Goal: Check status: Check status

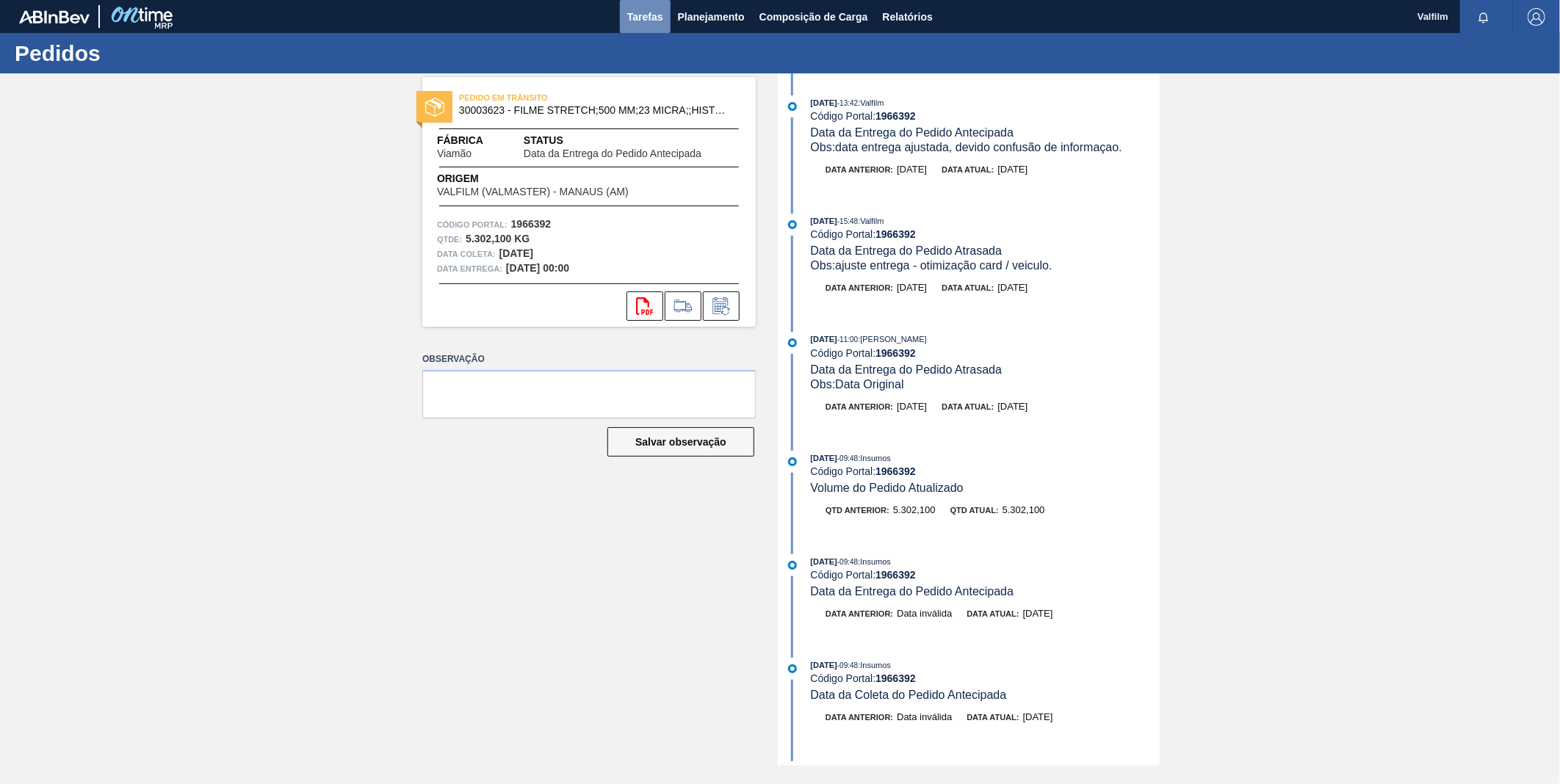
click at [647, 18] on span "Tarefas" at bounding box center [645, 17] width 36 height 18
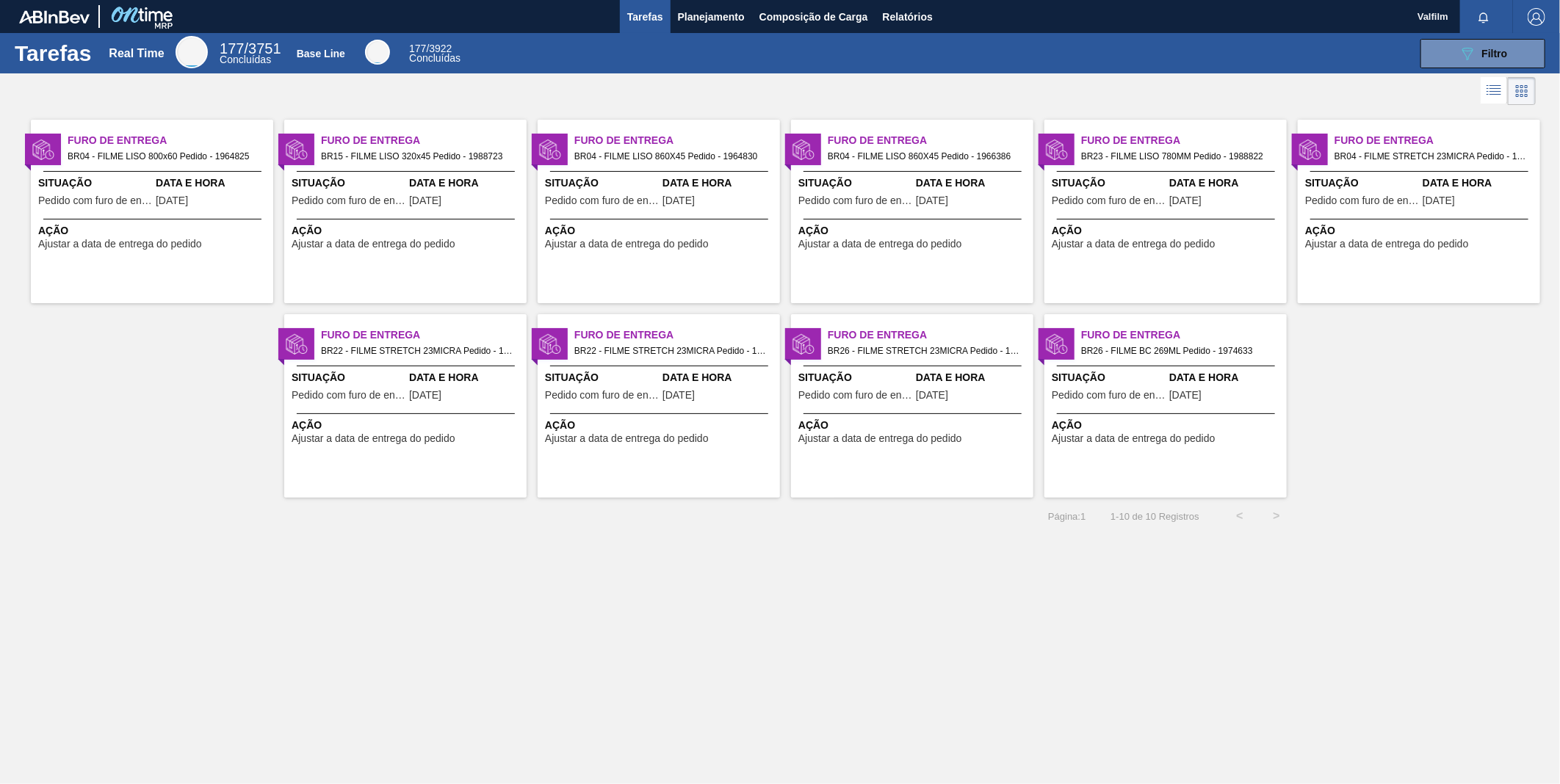
click at [184, 193] on div "Data e Hora 11/08/2025" at bounding box center [212, 194] width 114 height 36
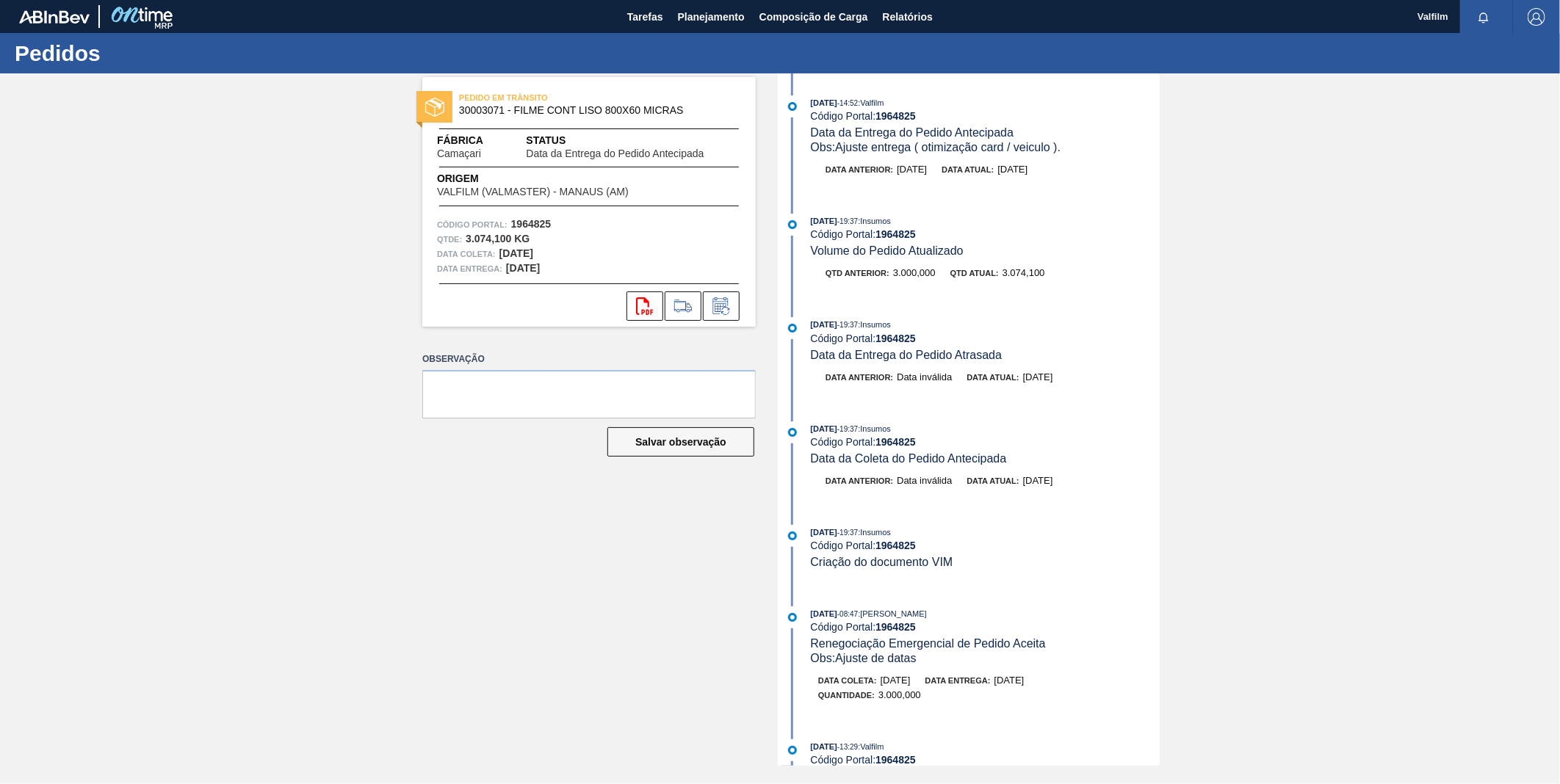
click at [907, 113] on strong "1964825" at bounding box center [896, 116] width 41 height 12
copy strong "1964825"
click at [647, 15] on span "Tarefas" at bounding box center [645, 17] width 36 height 18
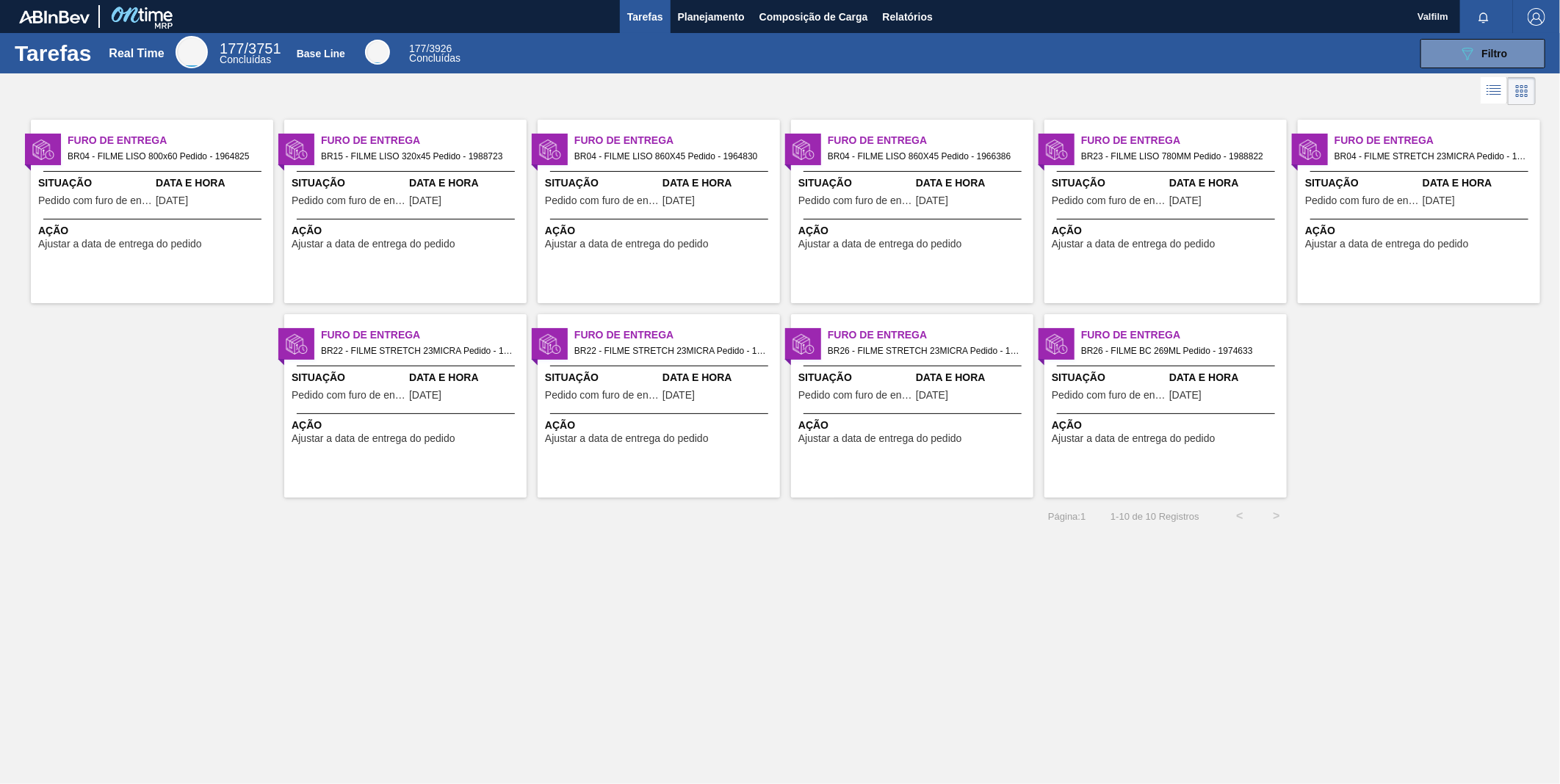
click at [427, 206] on span "[DATE]" at bounding box center [425, 200] width 32 height 11
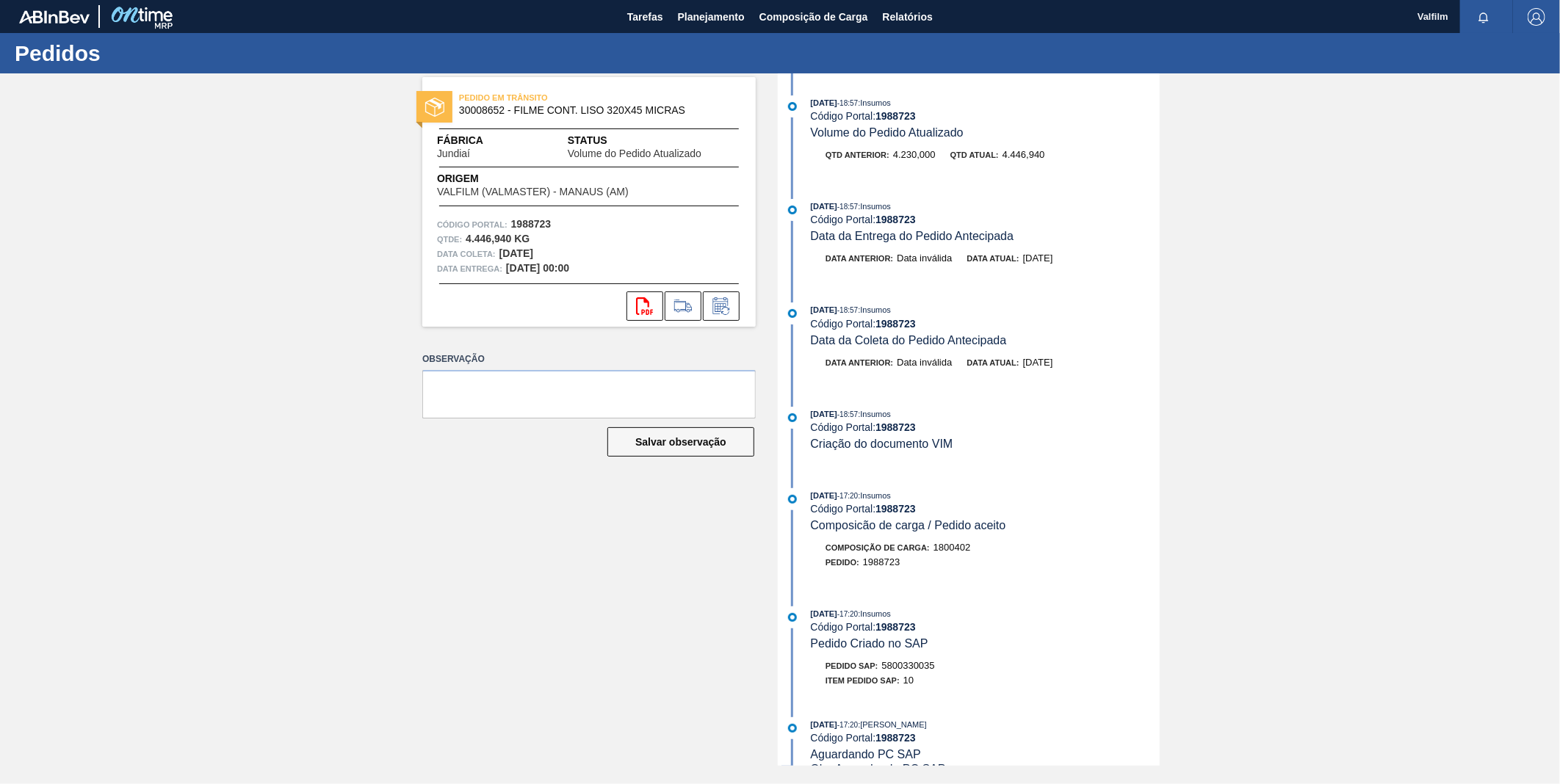
click at [906, 111] on strong "1988723" at bounding box center [896, 116] width 41 height 12
copy strong "1988723"
click at [728, 304] on icon at bounding box center [721, 306] width 24 height 18
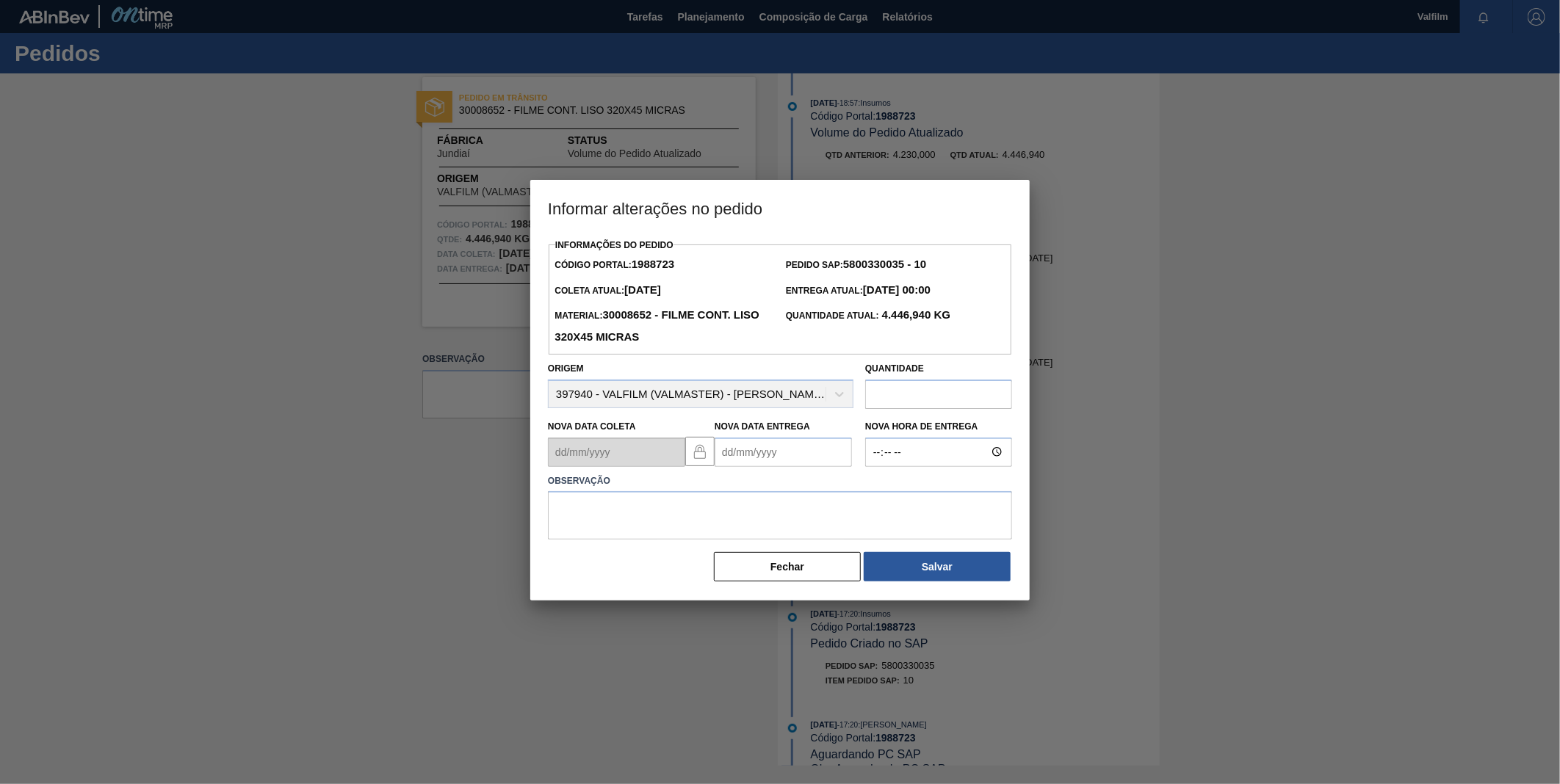
click at [764, 449] on Entrega "Nova Data Entrega" at bounding box center [783, 452] width 138 height 30
click at [737, 494] on div "agosto 2025" at bounding box center [803, 487] width 176 height 13
click at [874, 493] on button "Next Month" at bounding box center [879, 488] width 10 height 10
drag, startPoint x: 803, startPoint y: 558, endPoint x: 795, endPoint y: 561, distance: 8.5
click at [803, 559] on div "10" at bounding box center [802, 558] width 20 height 20
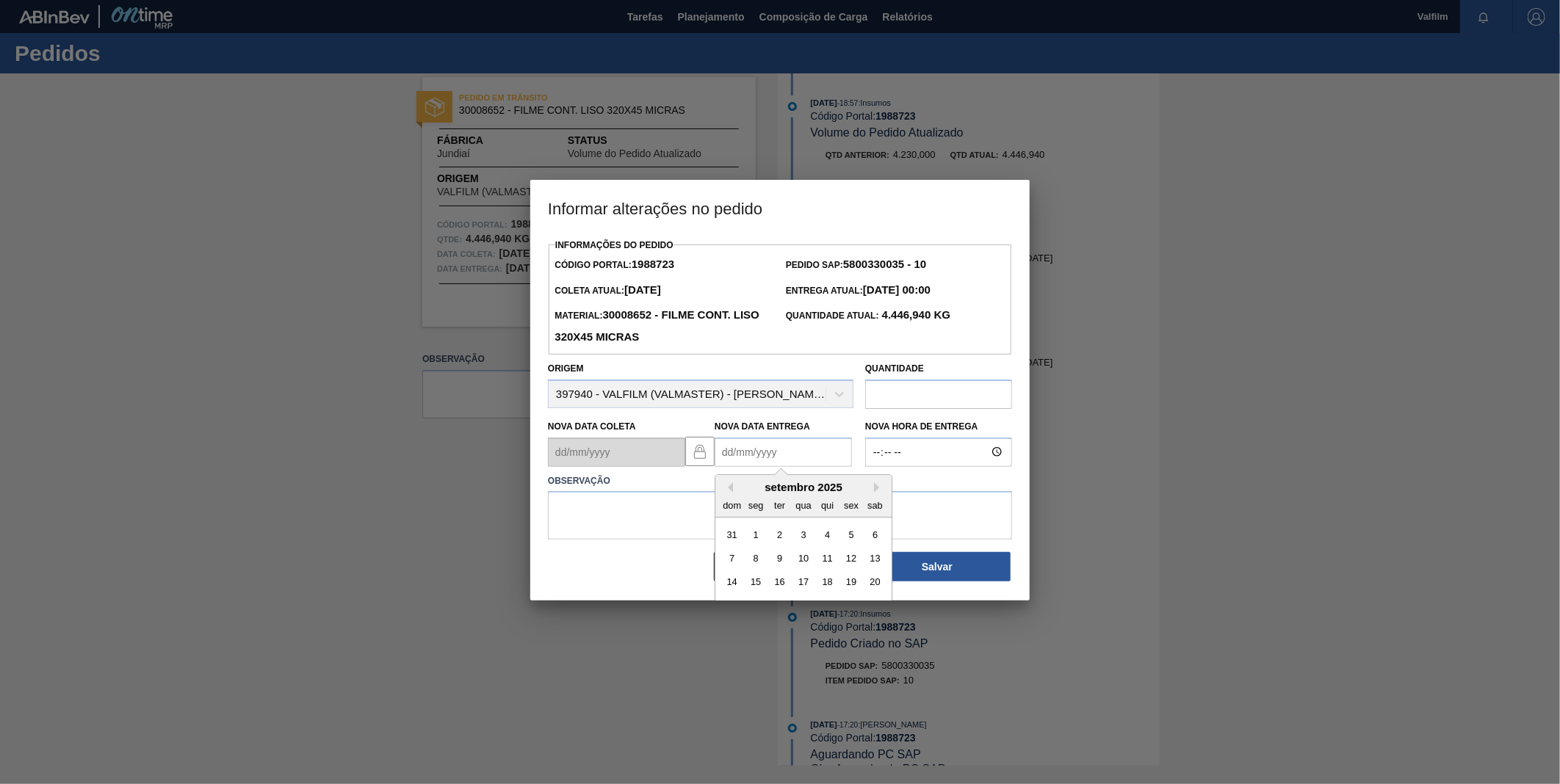
type Entrega "10/09/2025"
click at [794, 522] on textarea at bounding box center [780, 515] width 464 height 48
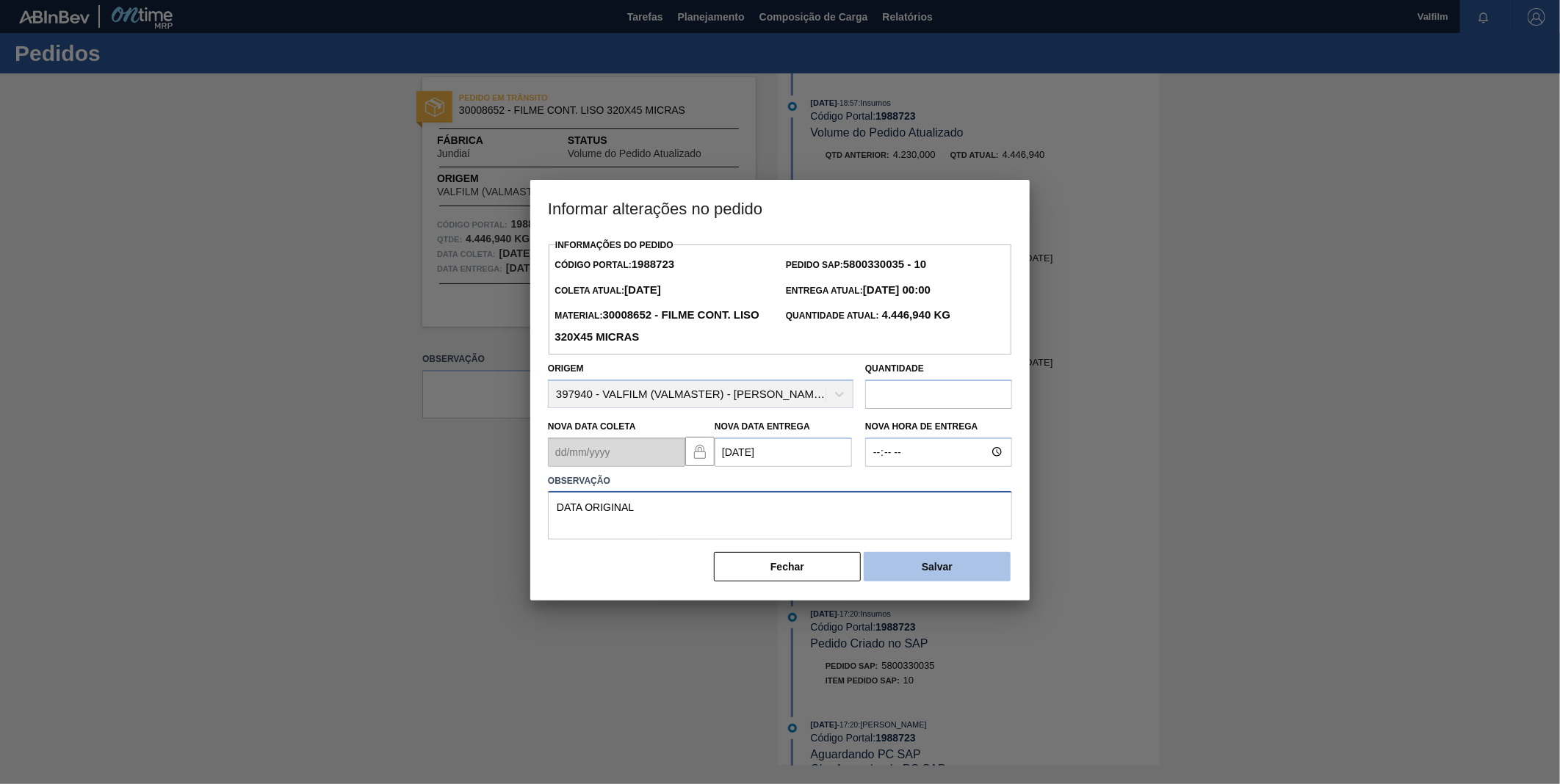
type textarea "DATA ORIGINAL"
click at [936, 576] on button "Salvar" at bounding box center [936, 567] width 147 height 30
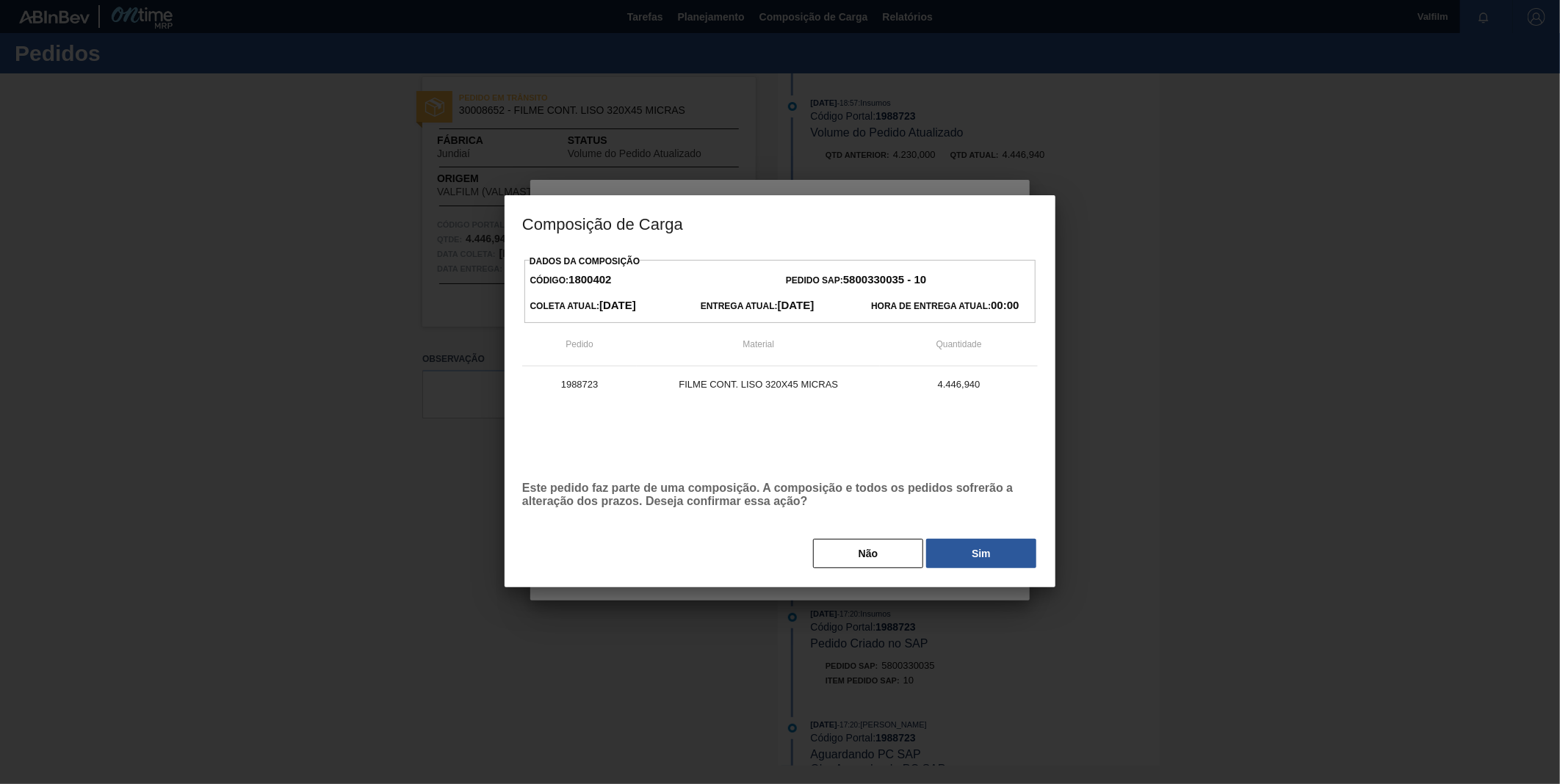
click at [971, 560] on button "Sim" at bounding box center [981, 553] width 110 height 30
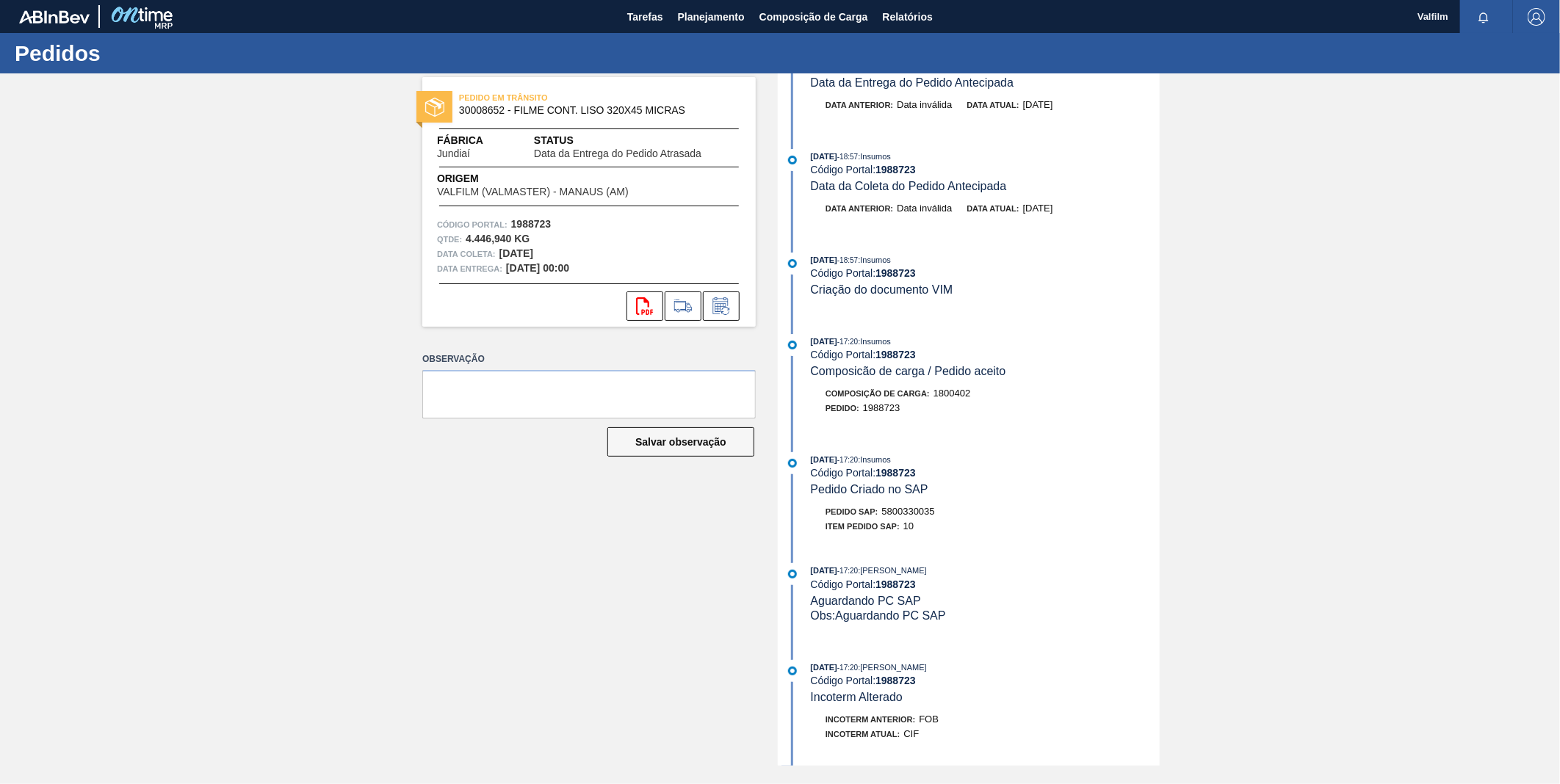
scroll to position [92, 0]
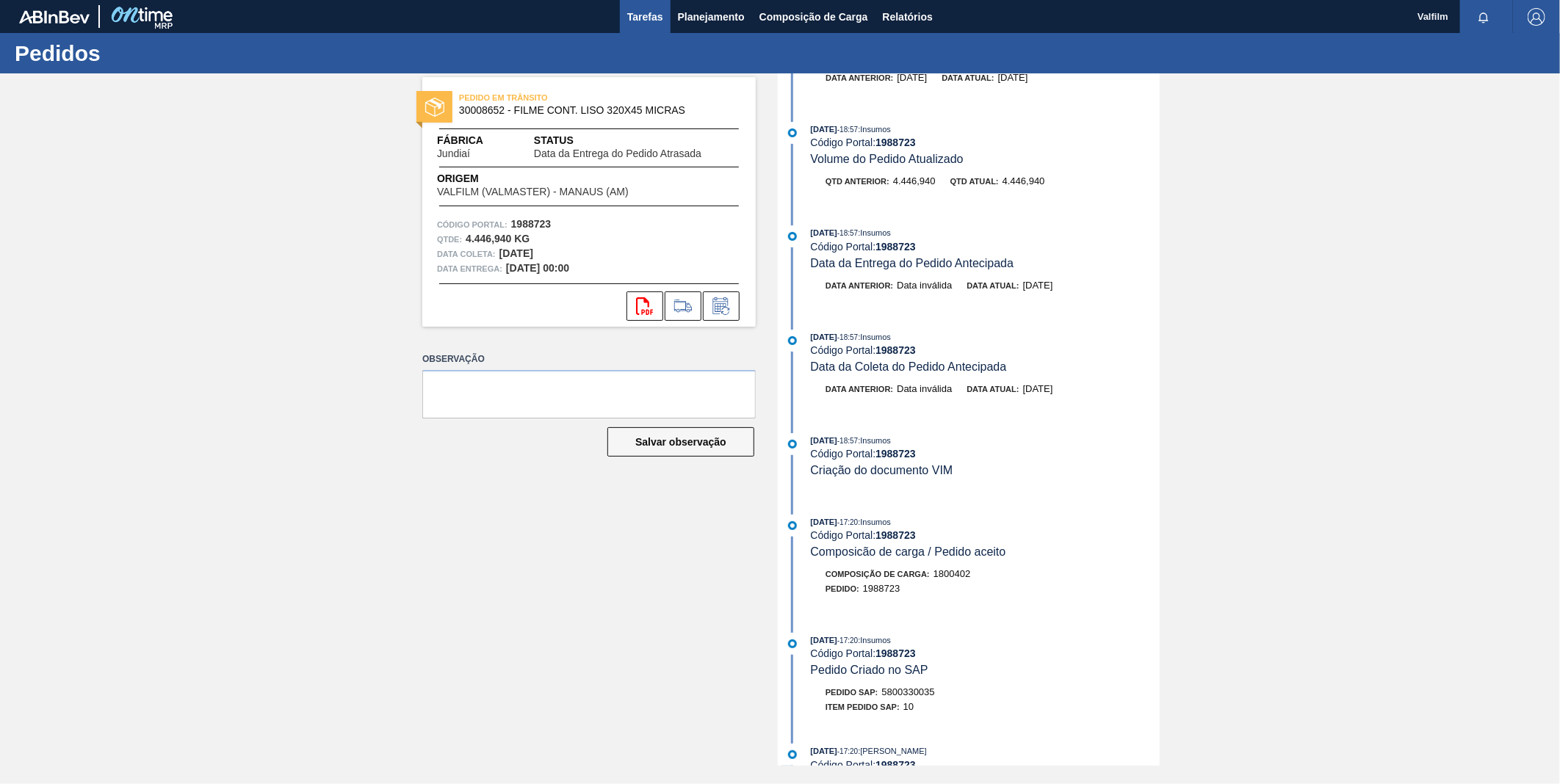
click at [657, 20] on span "Tarefas" at bounding box center [645, 17] width 36 height 18
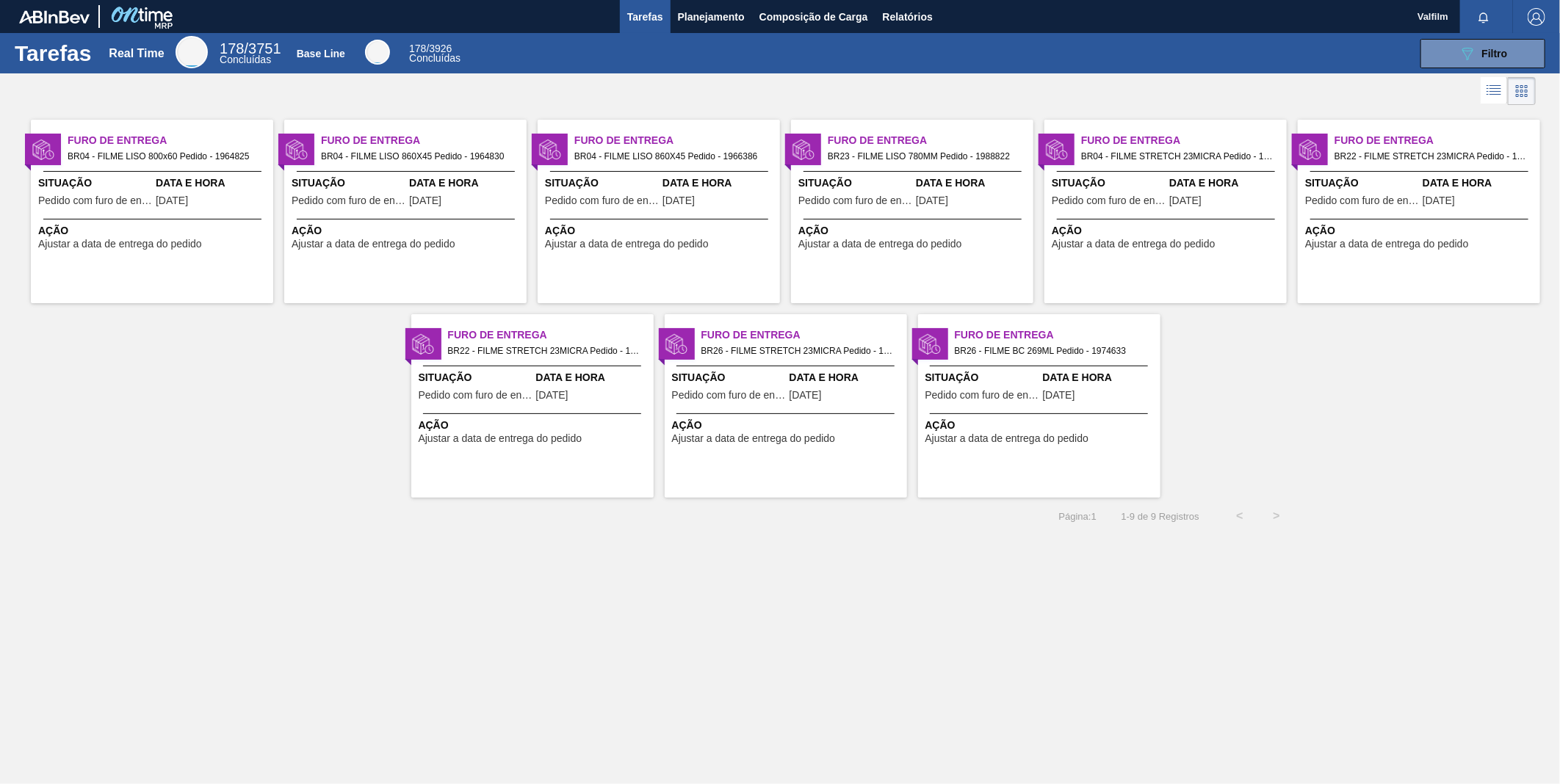
click at [653, 187] on span "Situação" at bounding box center [602, 183] width 114 height 15
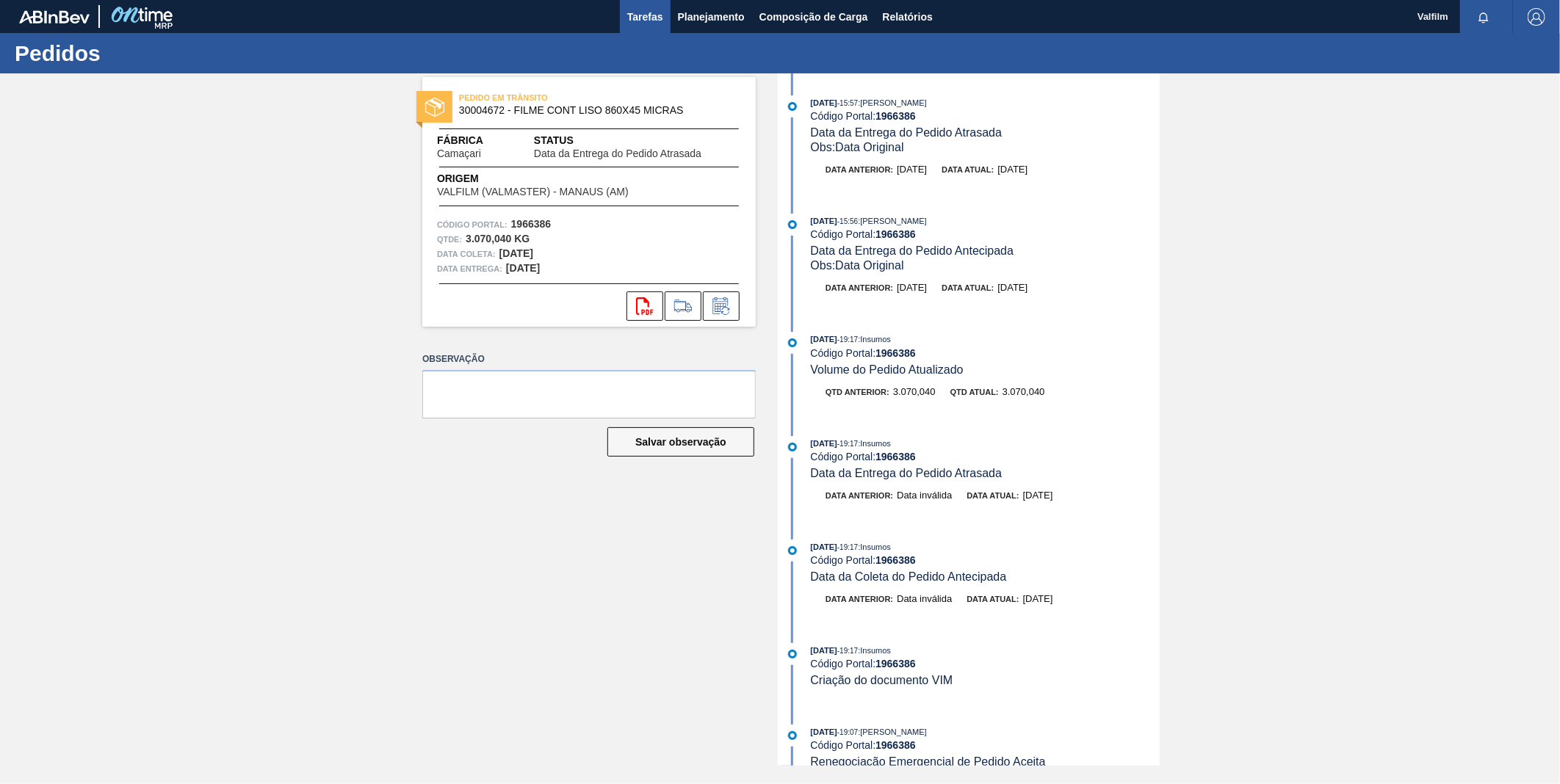
click at [641, 8] on span "Tarefas" at bounding box center [645, 17] width 36 height 18
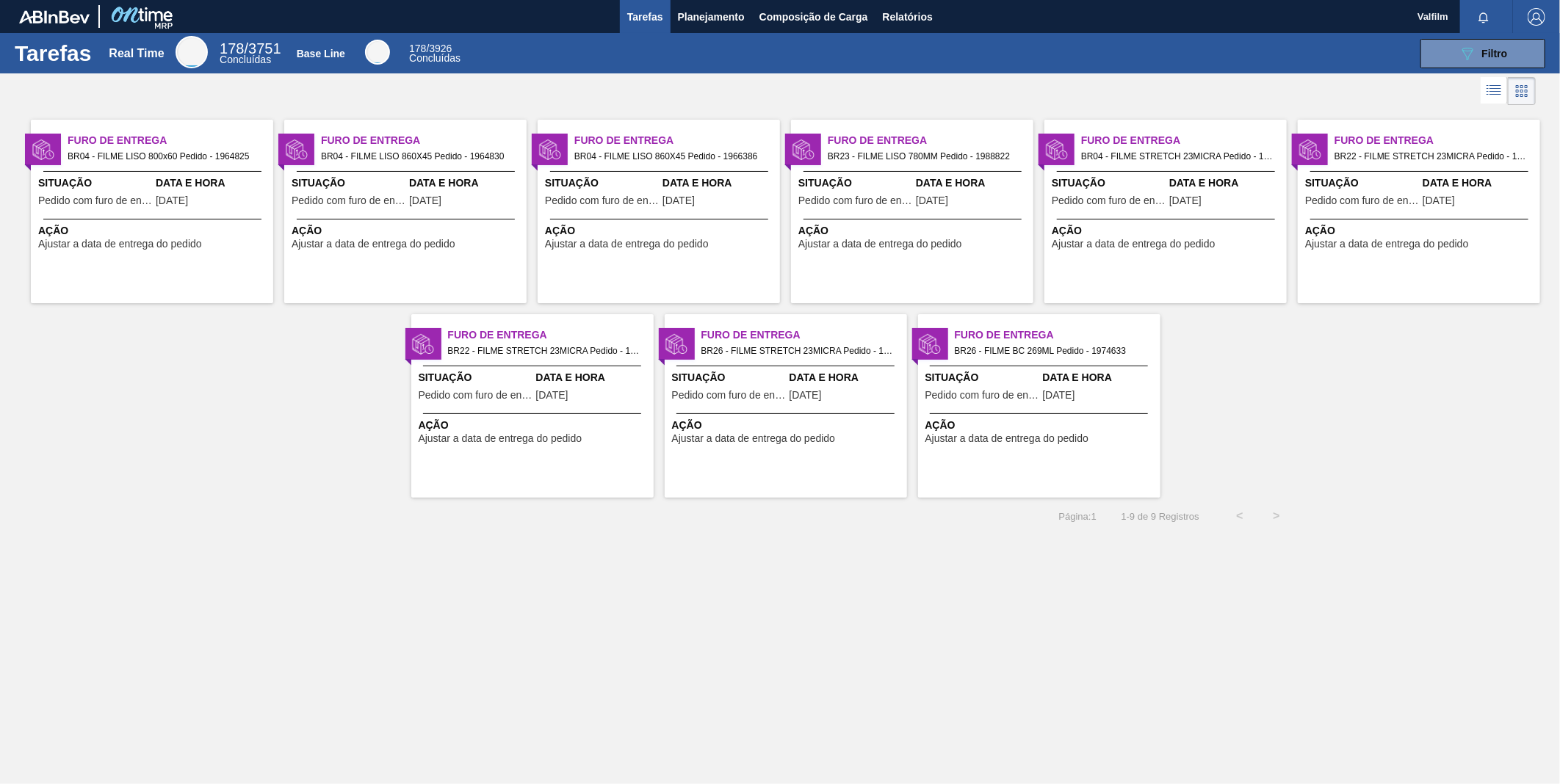
click at [881, 187] on span "Situação" at bounding box center [856, 183] width 114 height 15
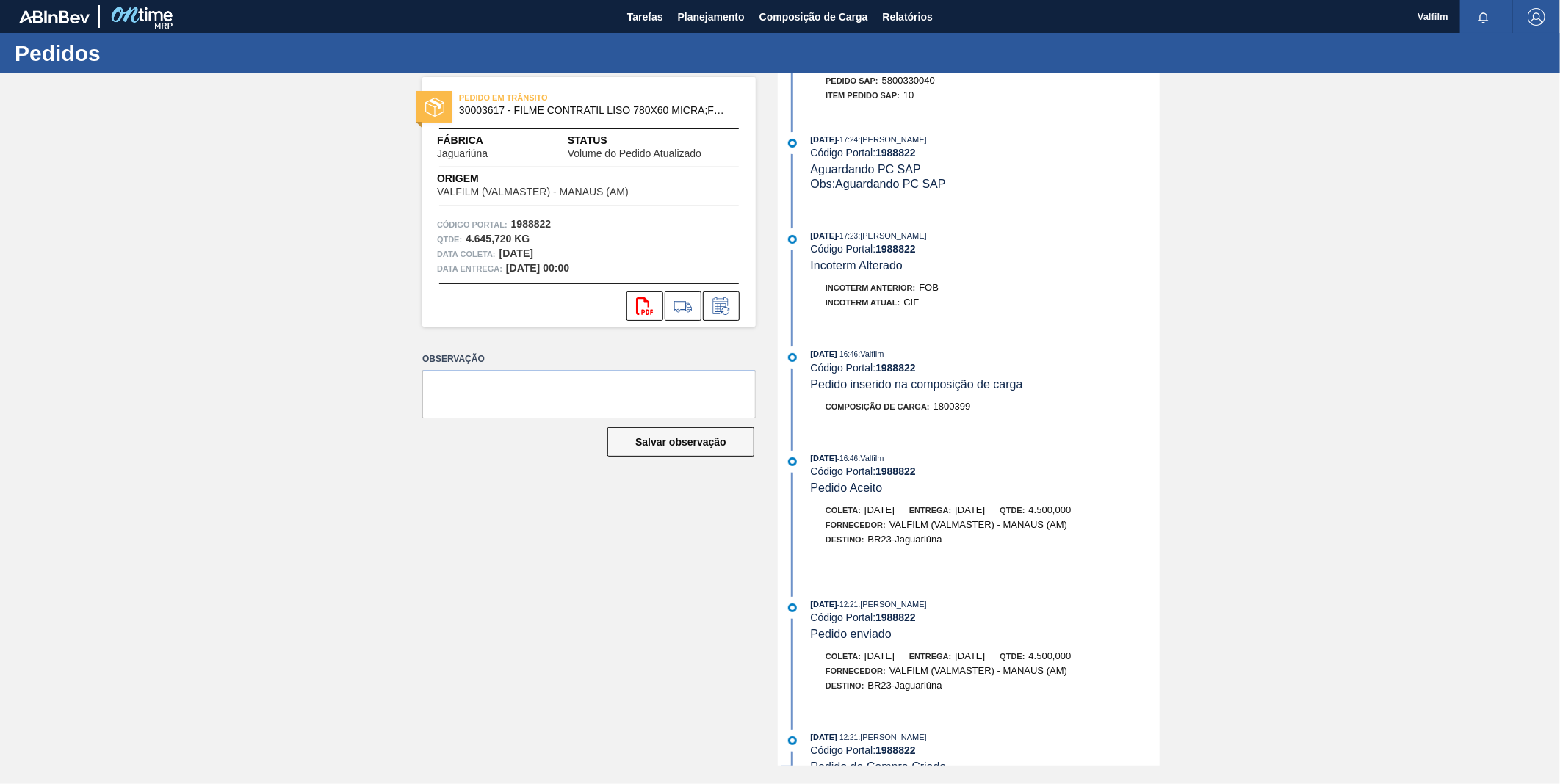
scroll to position [979, 0]
click at [732, 309] on icon at bounding box center [721, 306] width 24 height 18
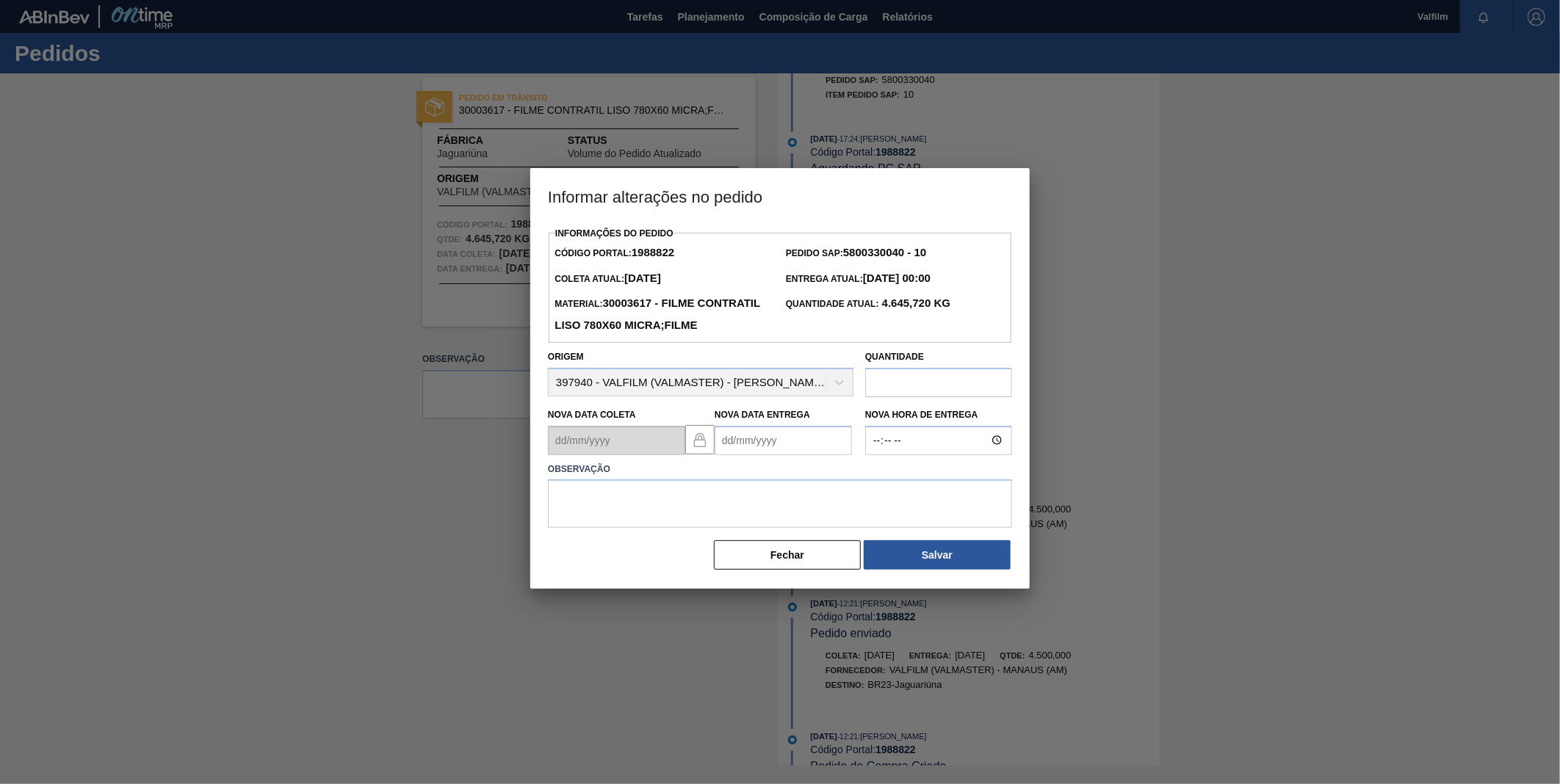
click at [754, 455] on Entrega "Nova Data Entrega" at bounding box center [783, 440] width 138 height 30
click at [739, 490] on div "agosto 2025 dom seg ter qua qui sex sab" at bounding box center [803, 484] width 176 height 42
click at [879, 481] on button "Next Month" at bounding box center [879, 476] width 10 height 10
click at [753, 580] on div "15" at bounding box center [755, 569] width 20 height 20
type Entrega "15/09/2025"
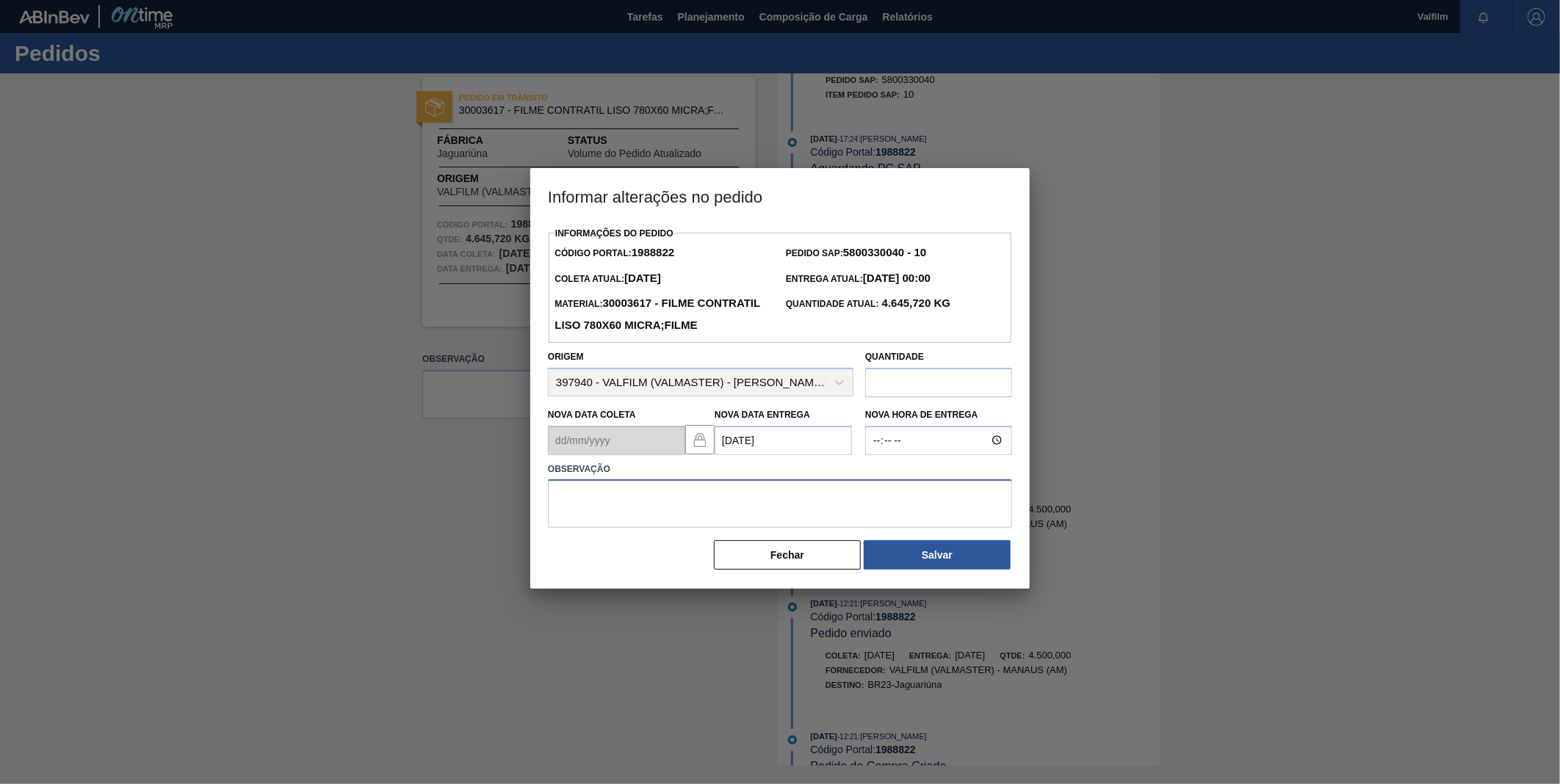
click at [781, 527] on textarea at bounding box center [780, 503] width 464 height 48
type textarea "DATA ORIGINAL"
click at [928, 570] on button "Salvar" at bounding box center [936, 555] width 147 height 30
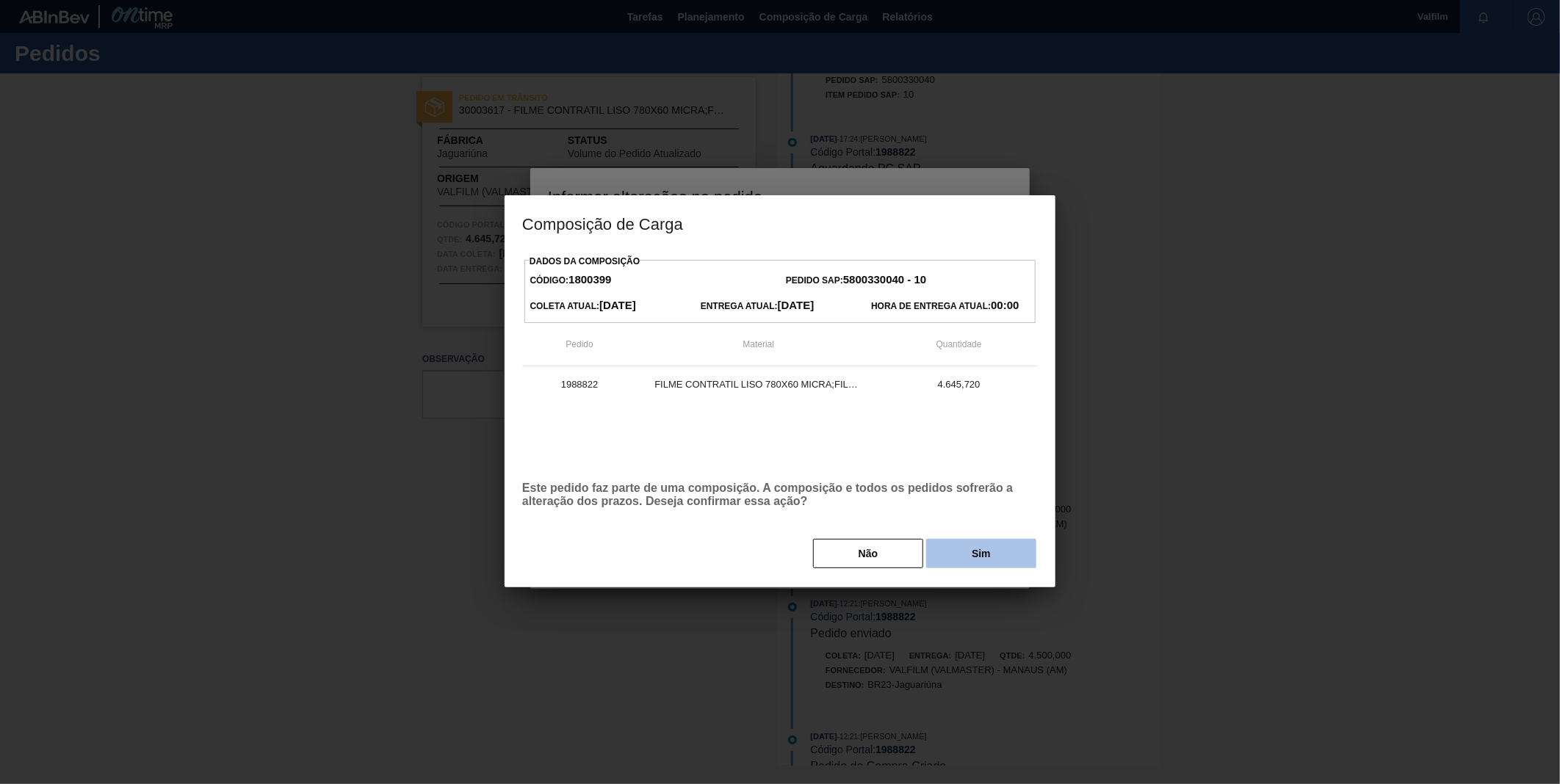
click at [1002, 559] on button "Sim" at bounding box center [981, 553] width 110 height 30
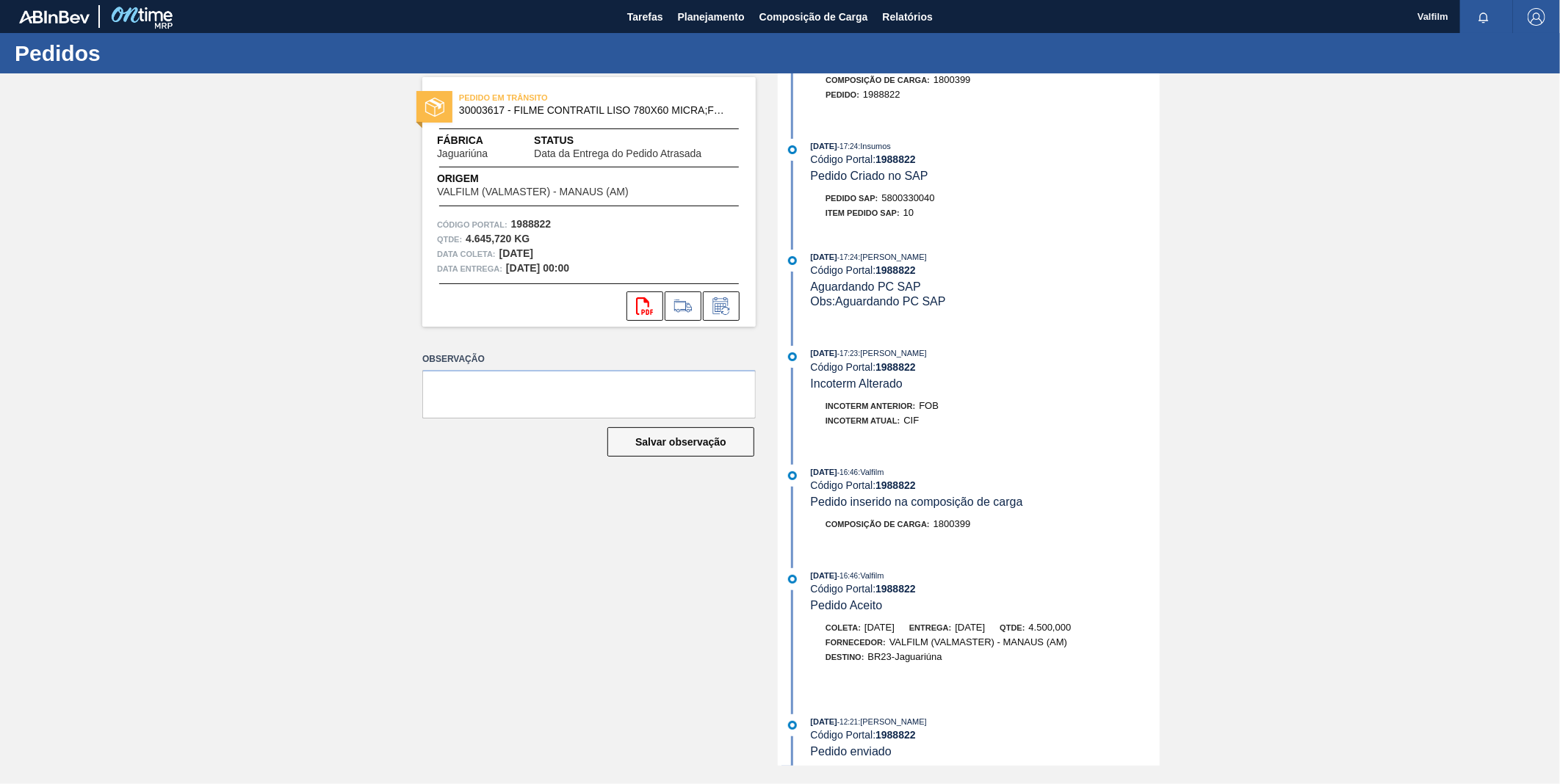
scroll to position [1098, 0]
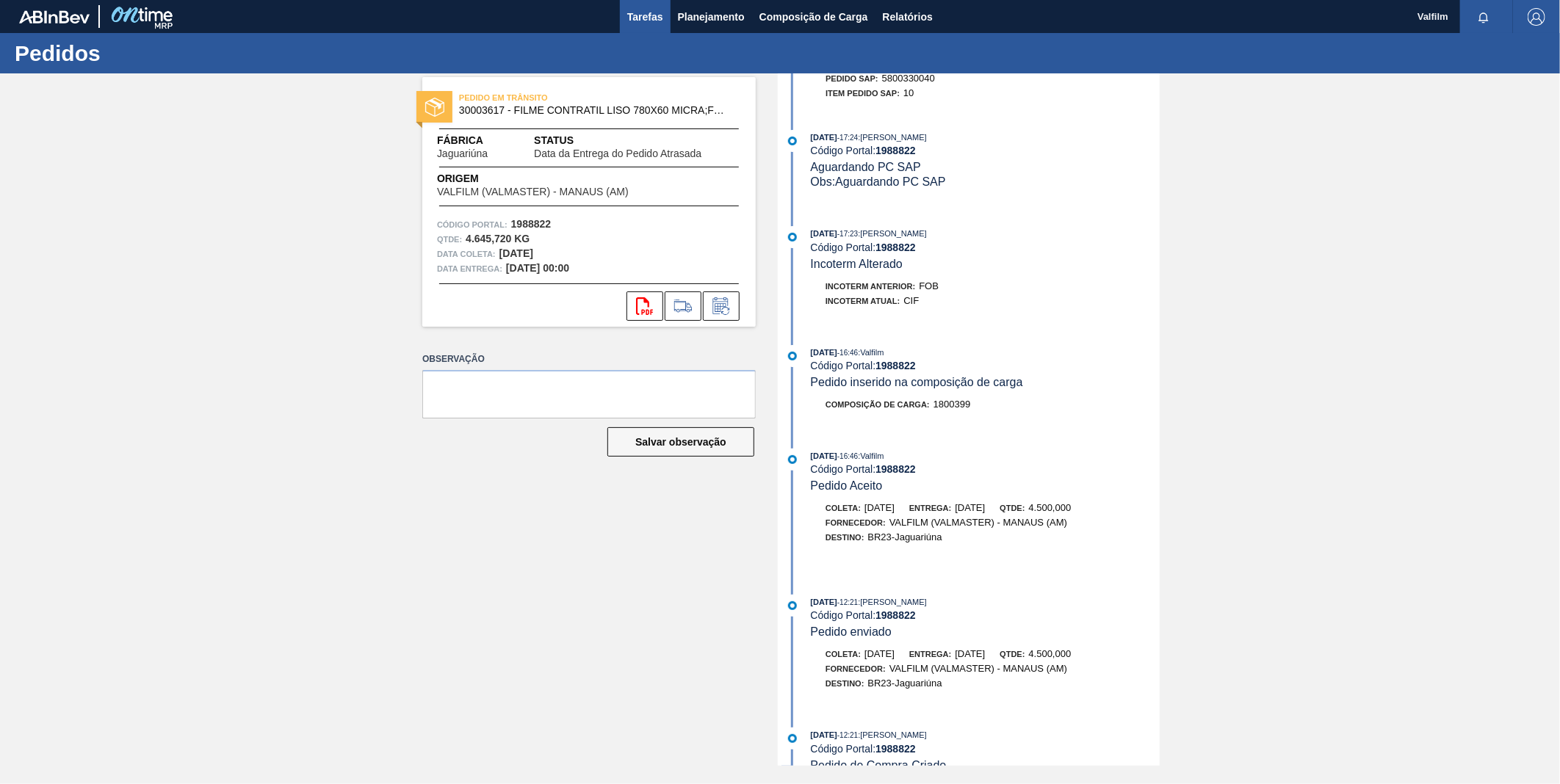
click at [650, 18] on span "Tarefas" at bounding box center [645, 17] width 36 height 18
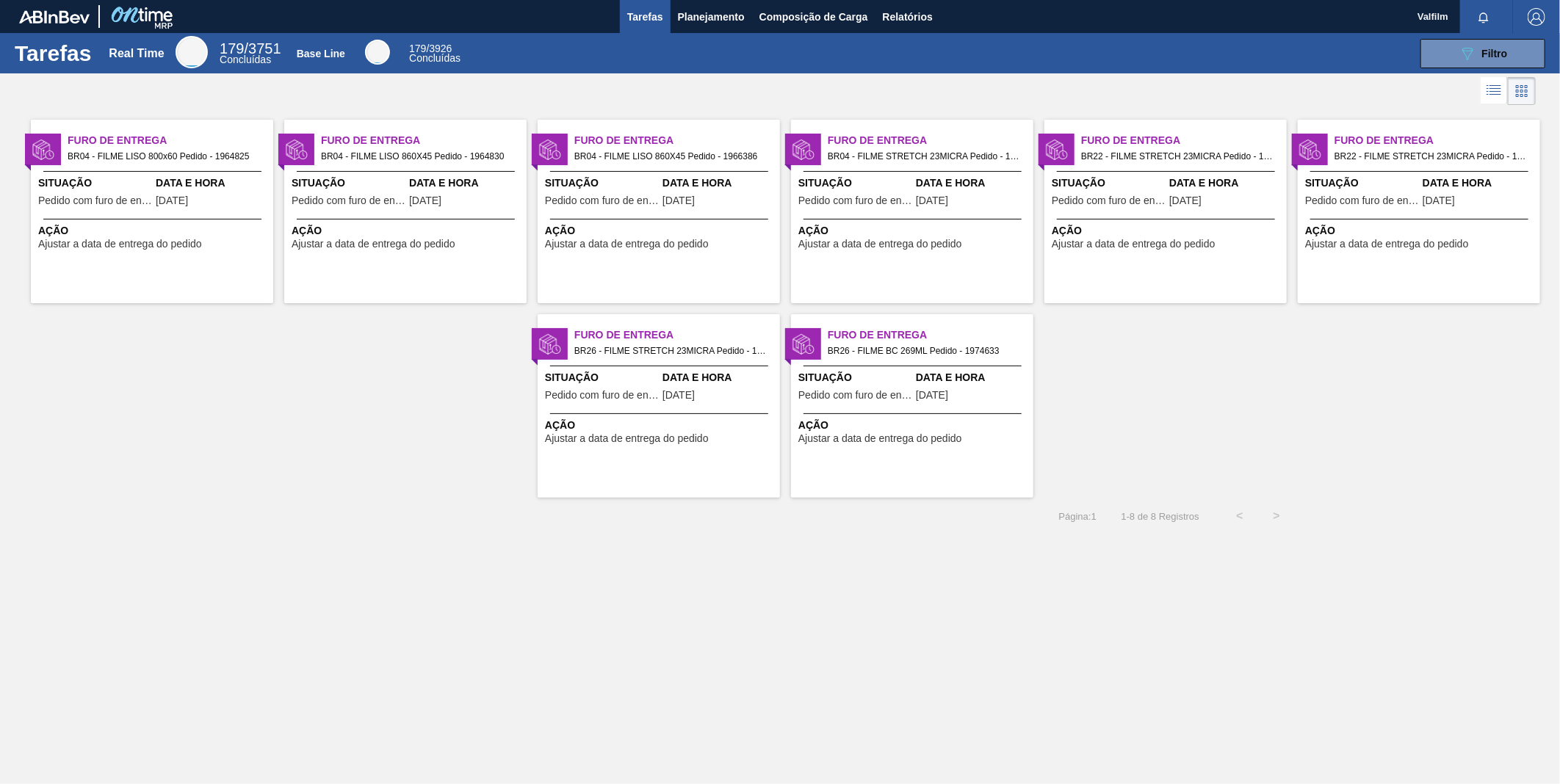
click at [853, 179] on span "Situação" at bounding box center [856, 183] width 114 height 15
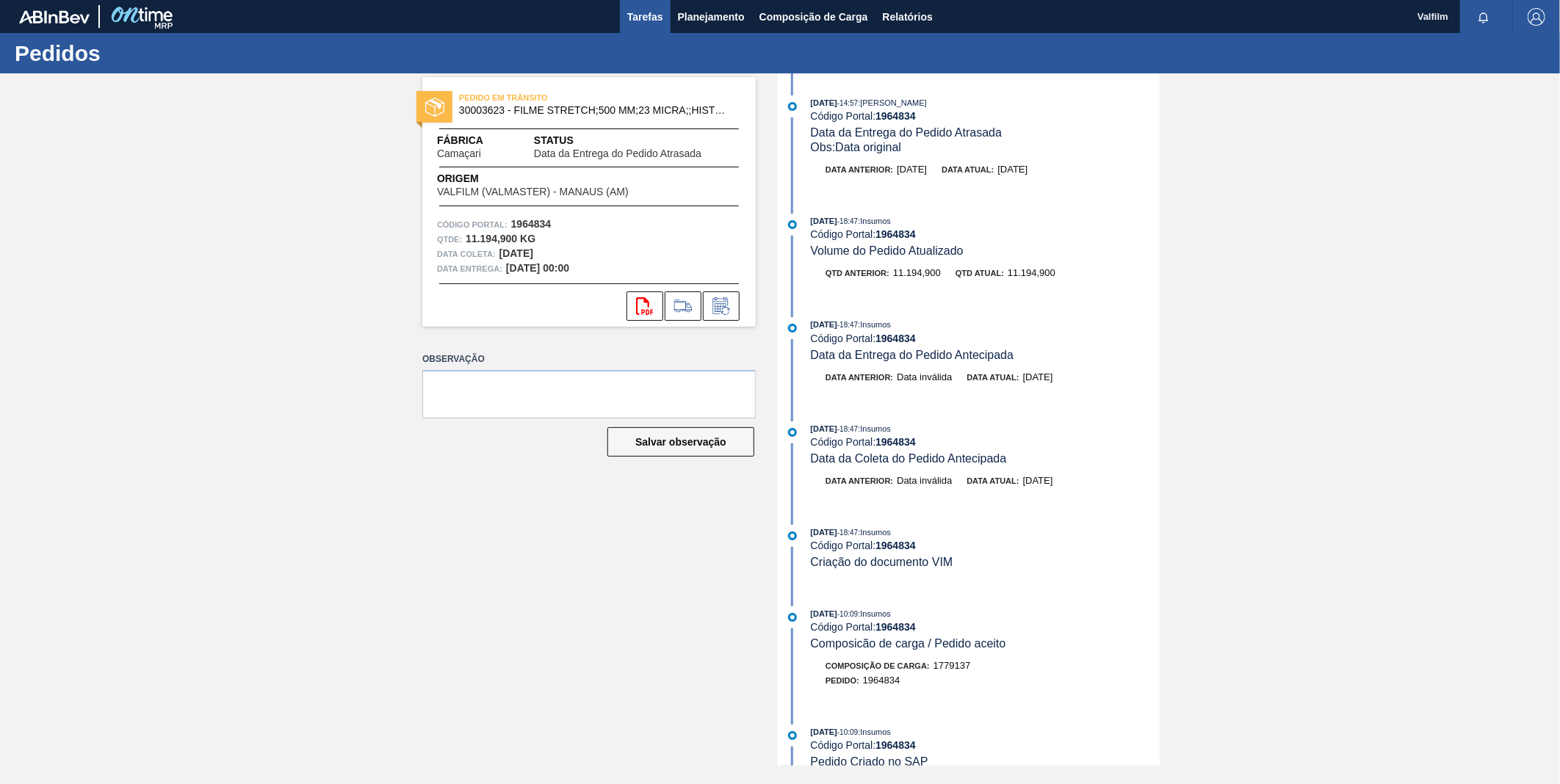
click at [654, 5] on button "Tarefas" at bounding box center [645, 16] width 51 height 33
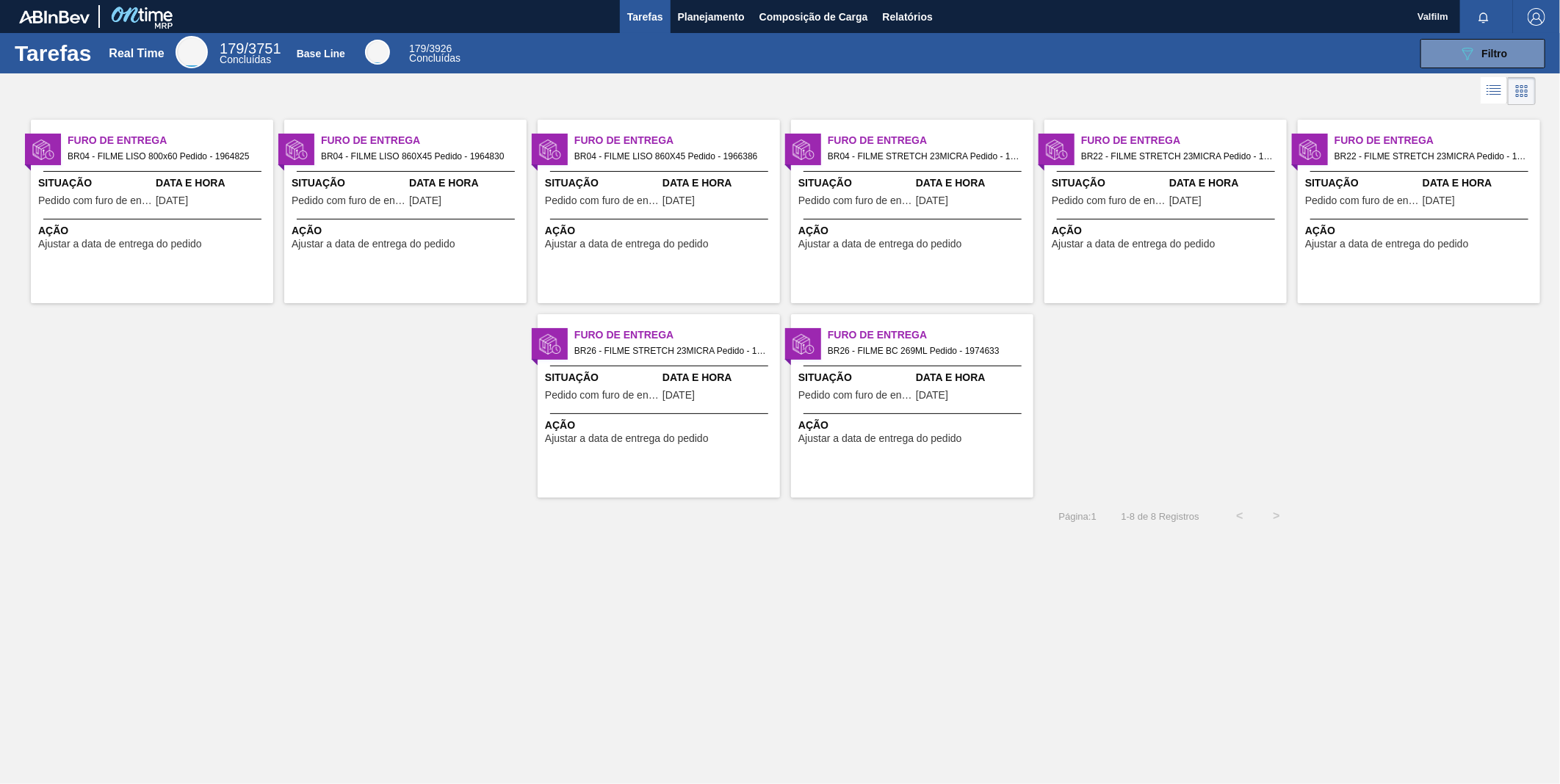
click at [1166, 181] on div "Situação Pedido com furo de entrega Data e Hora 13/08/2025" at bounding box center [1165, 194] width 242 height 36
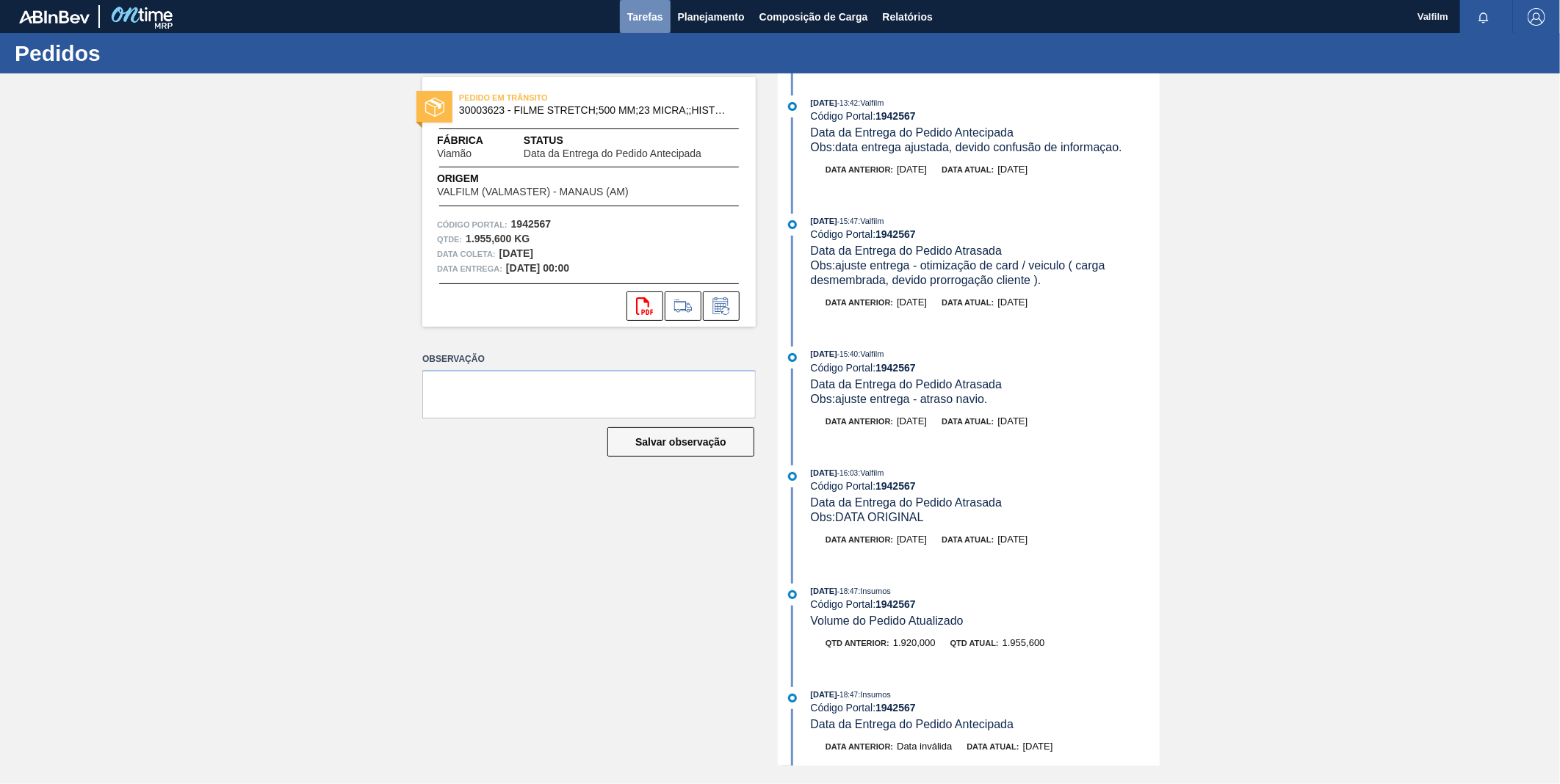
click at [654, 19] on span "Tarefas" at bounding box center [645, 17] width 36 height 18
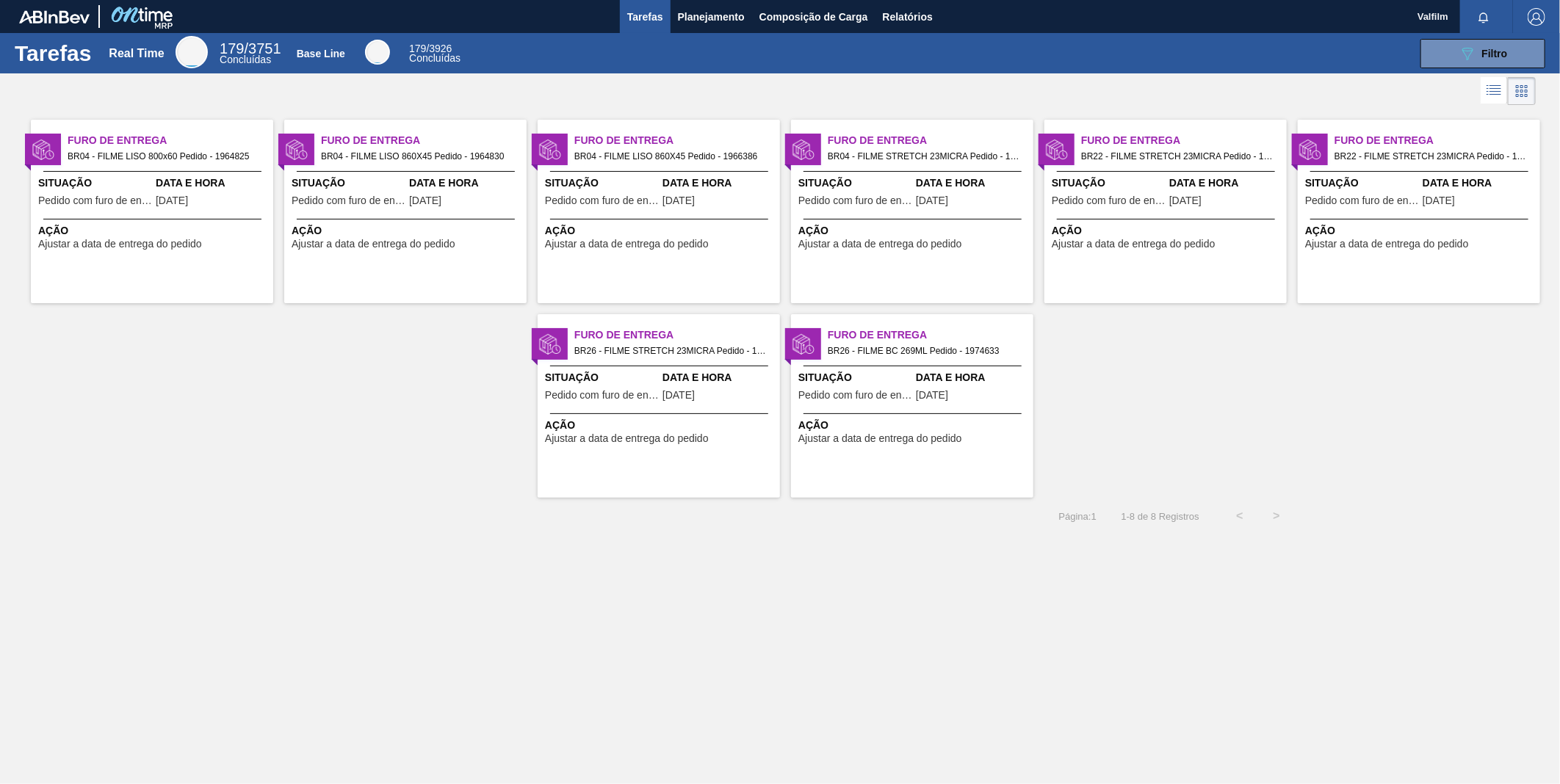
click at [1390, 173] on div "Furo de Entrega BR22 - FILME STRETCH 23MICRA Pedido - 1966392 Situação Pedido c…" at bounding box center [1418, 212] width 242 height 183
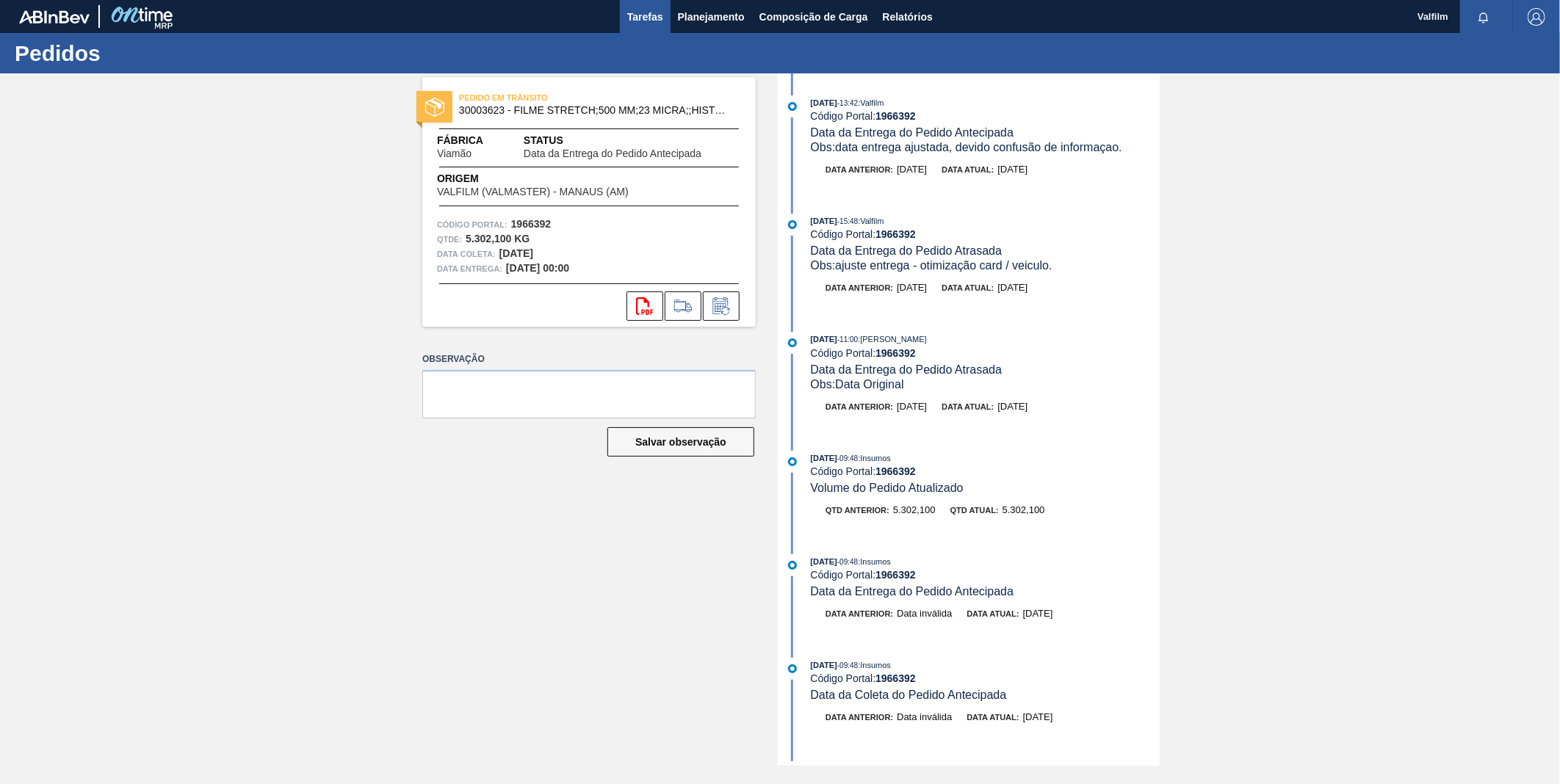
click at [647, 4] on button "Tarefas" at bounding box center [645, 16] width 51 height 33
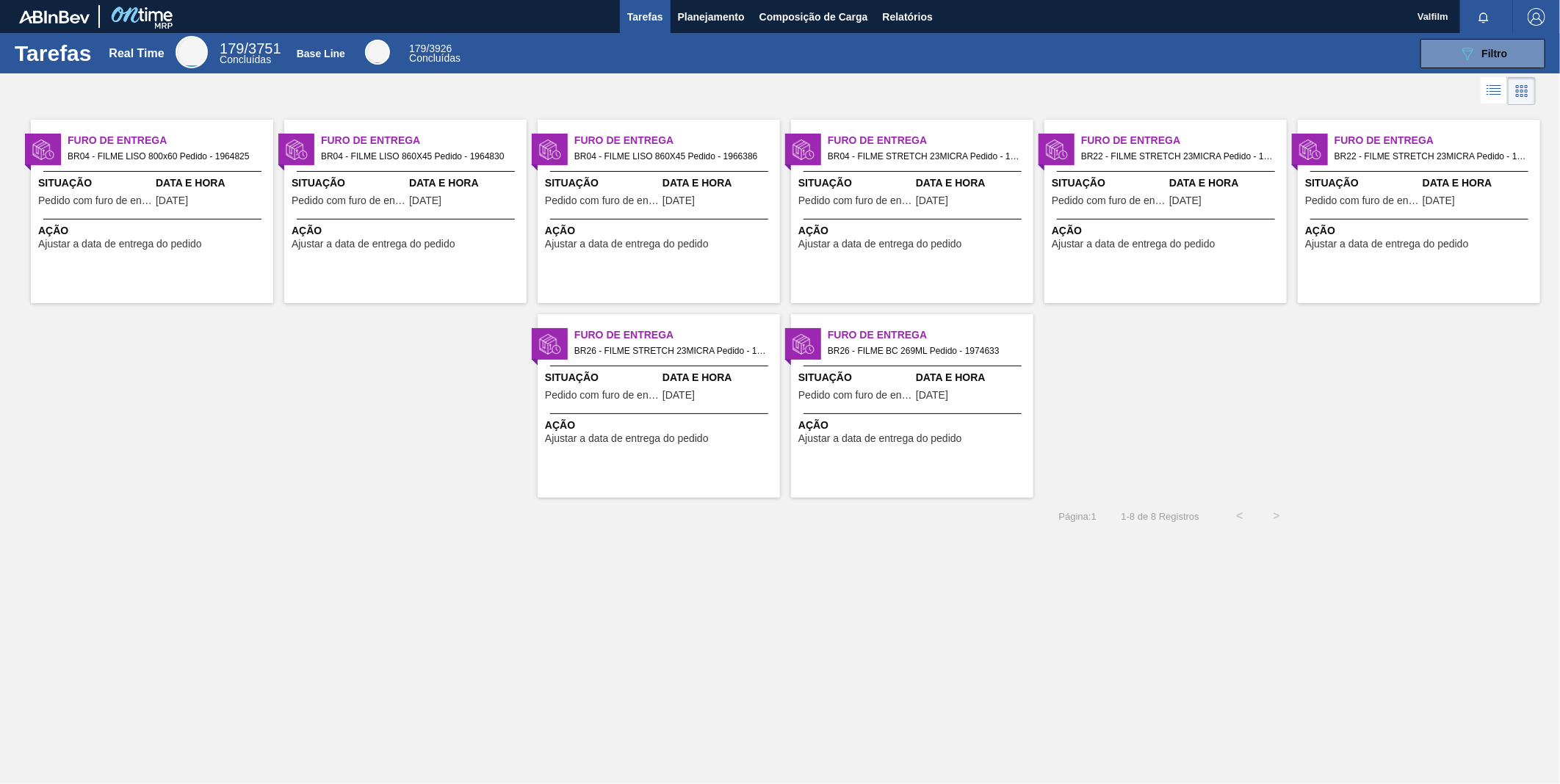
click at [597, 377] on span "Situação" at bounding box center [602, 378] width 114 height 15
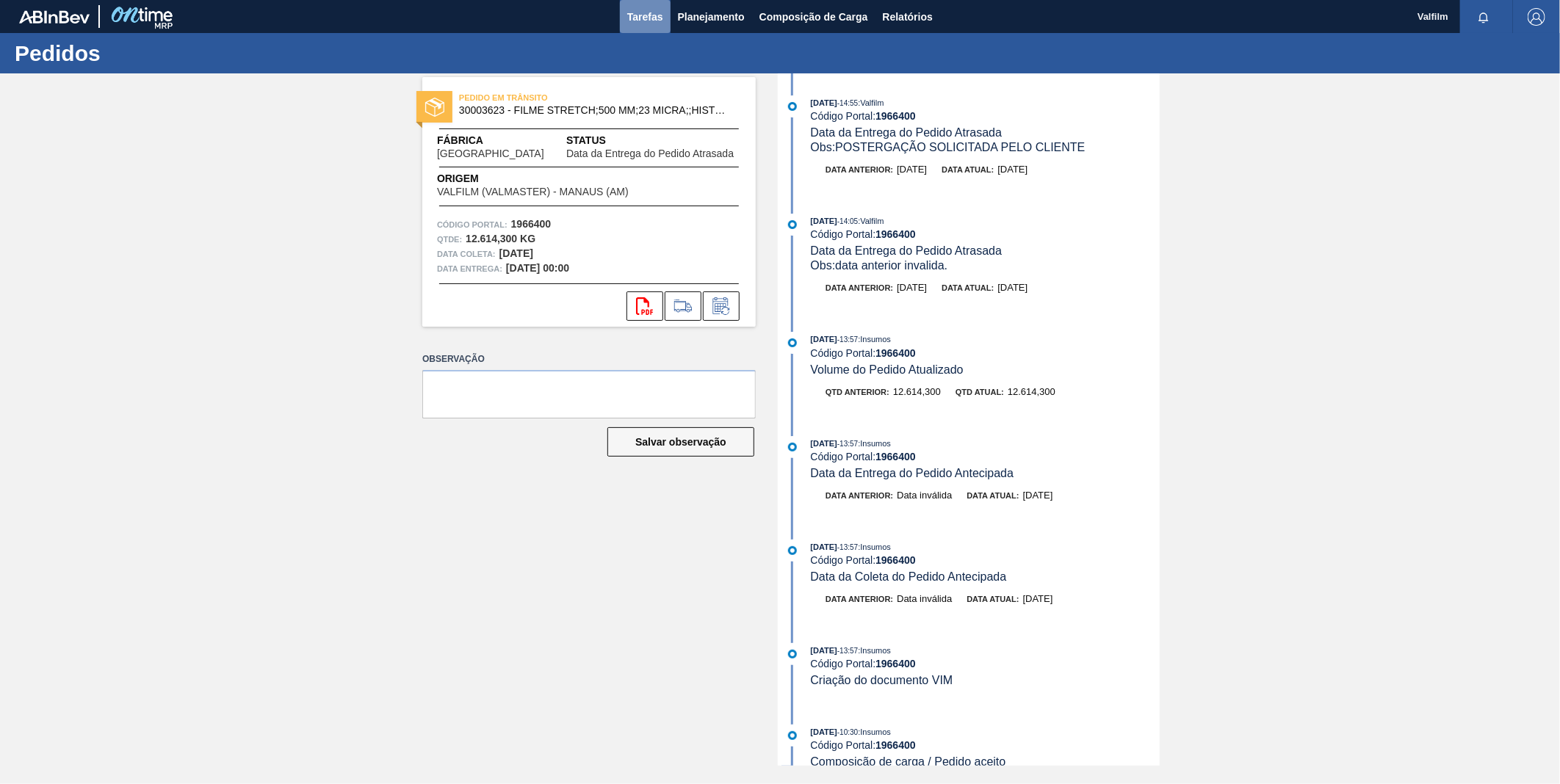
click at [652, 16] on span "Tarefas" at bounding box center [645, 17] width 36 height 18
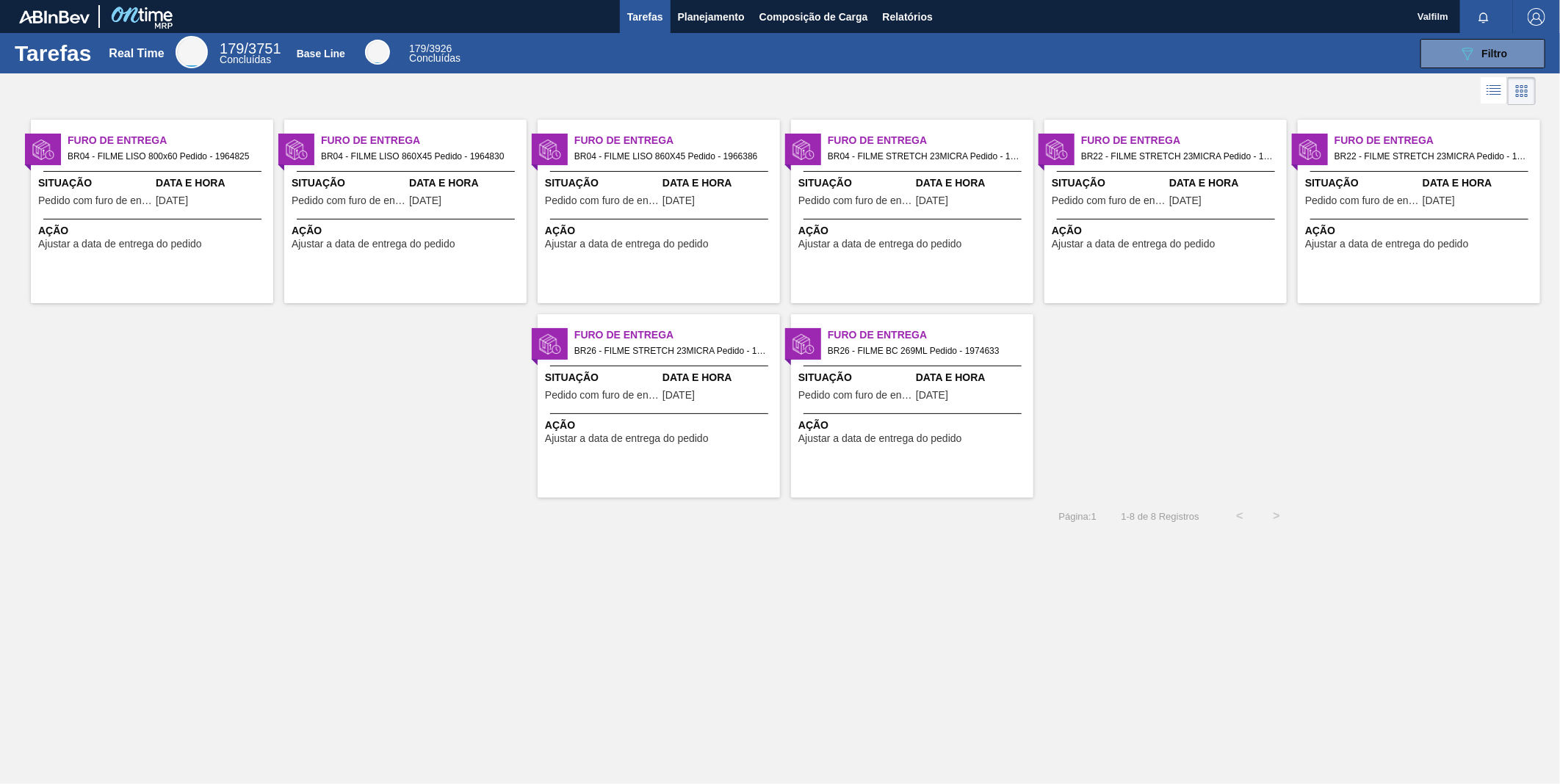
click at [864, 381] on span "Situação" at bounding box center [856, 378] width 114 height 15
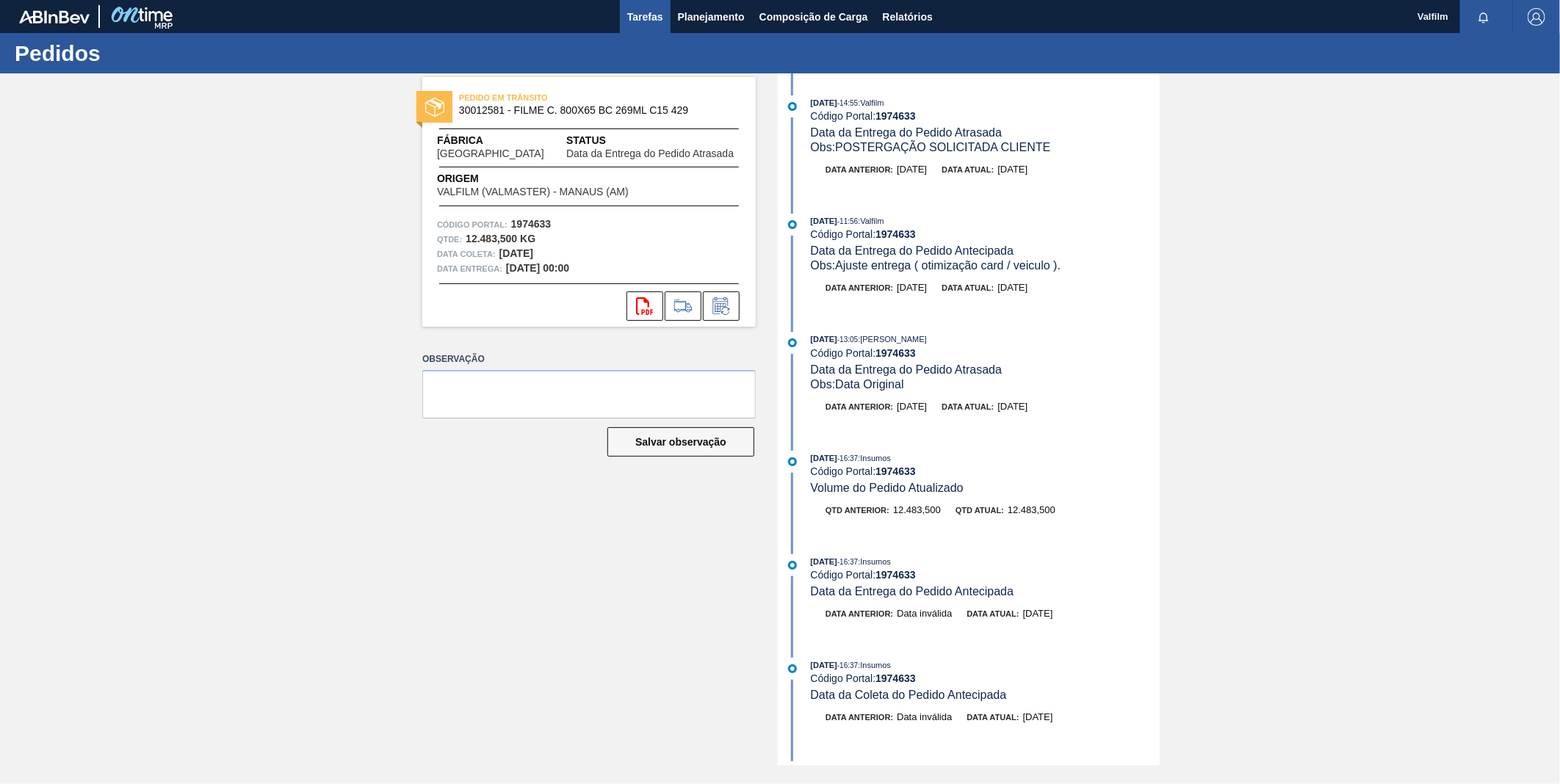
click at [642, 16] on span "Tarefas" at bounding box center [645, 17] width 36 height 18
